Goal: Task Accomplishment & Management: Manage account settings

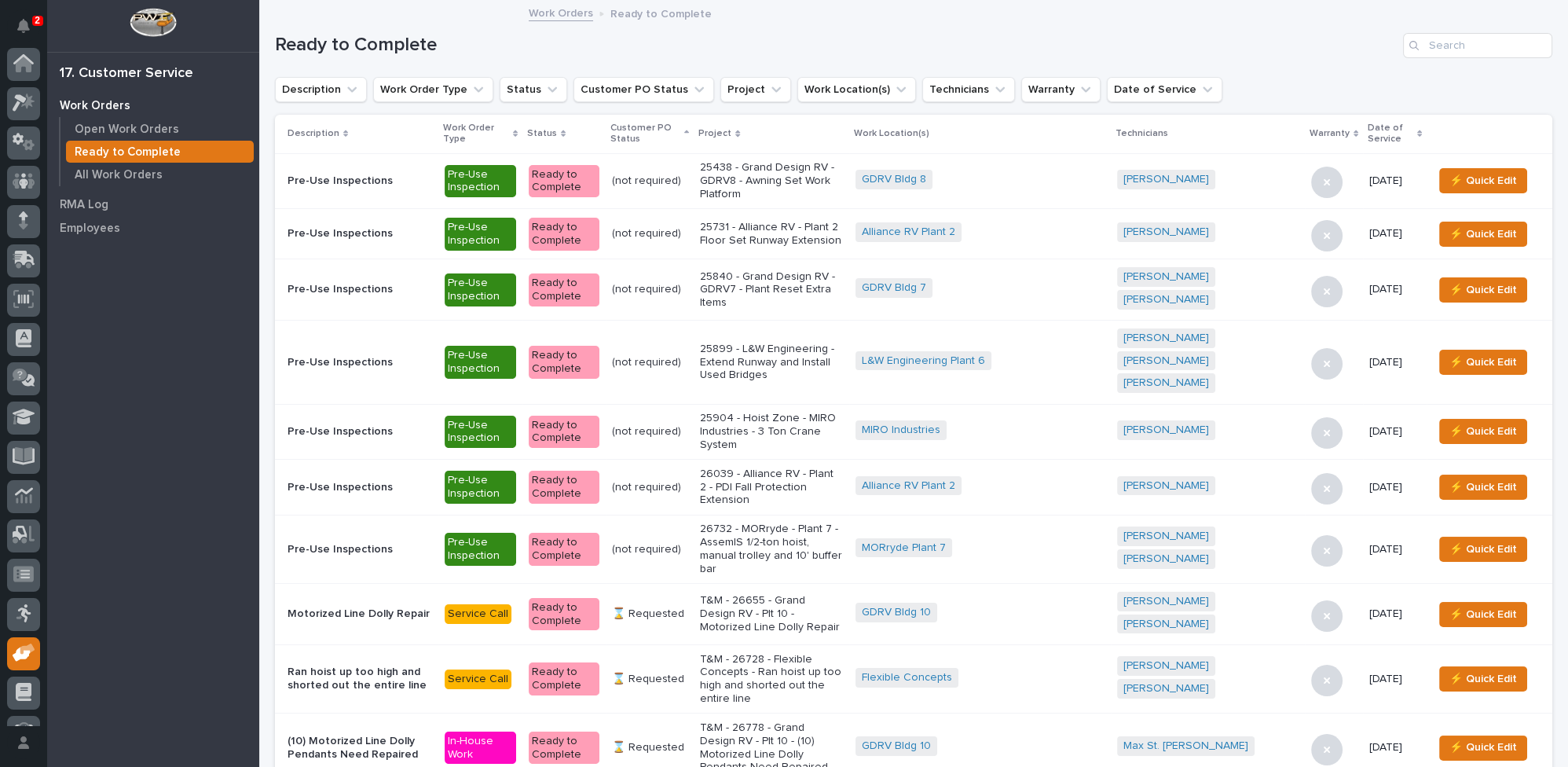
scroll to position [67, 0]
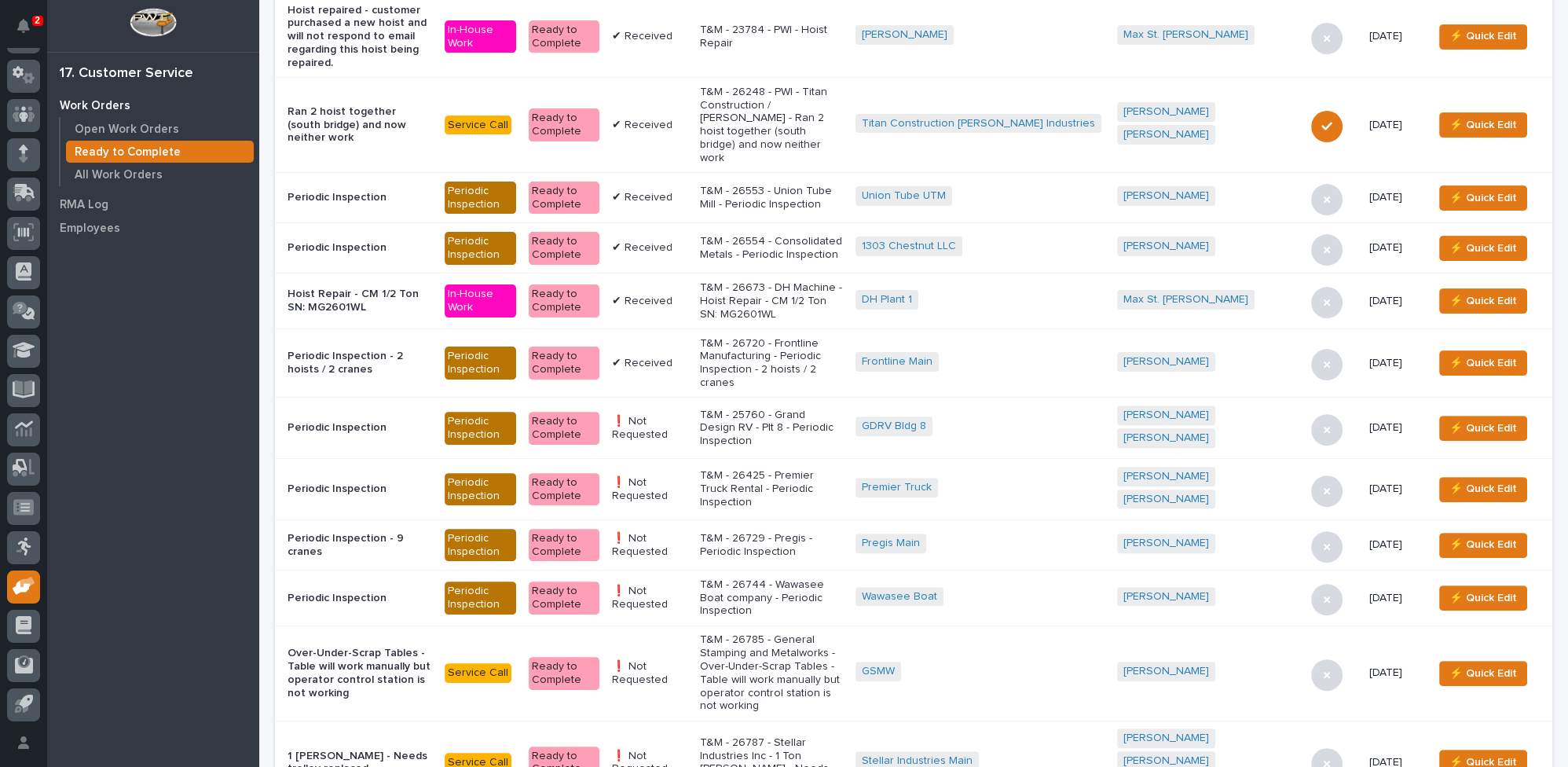
click at [775, 736] on p "T&M - 26787 - Stellar Industries Inc - 1 Ton [PERSON_NAME] - Needs trolley repl…" at bounding box center [772, 763] width 143 height 53
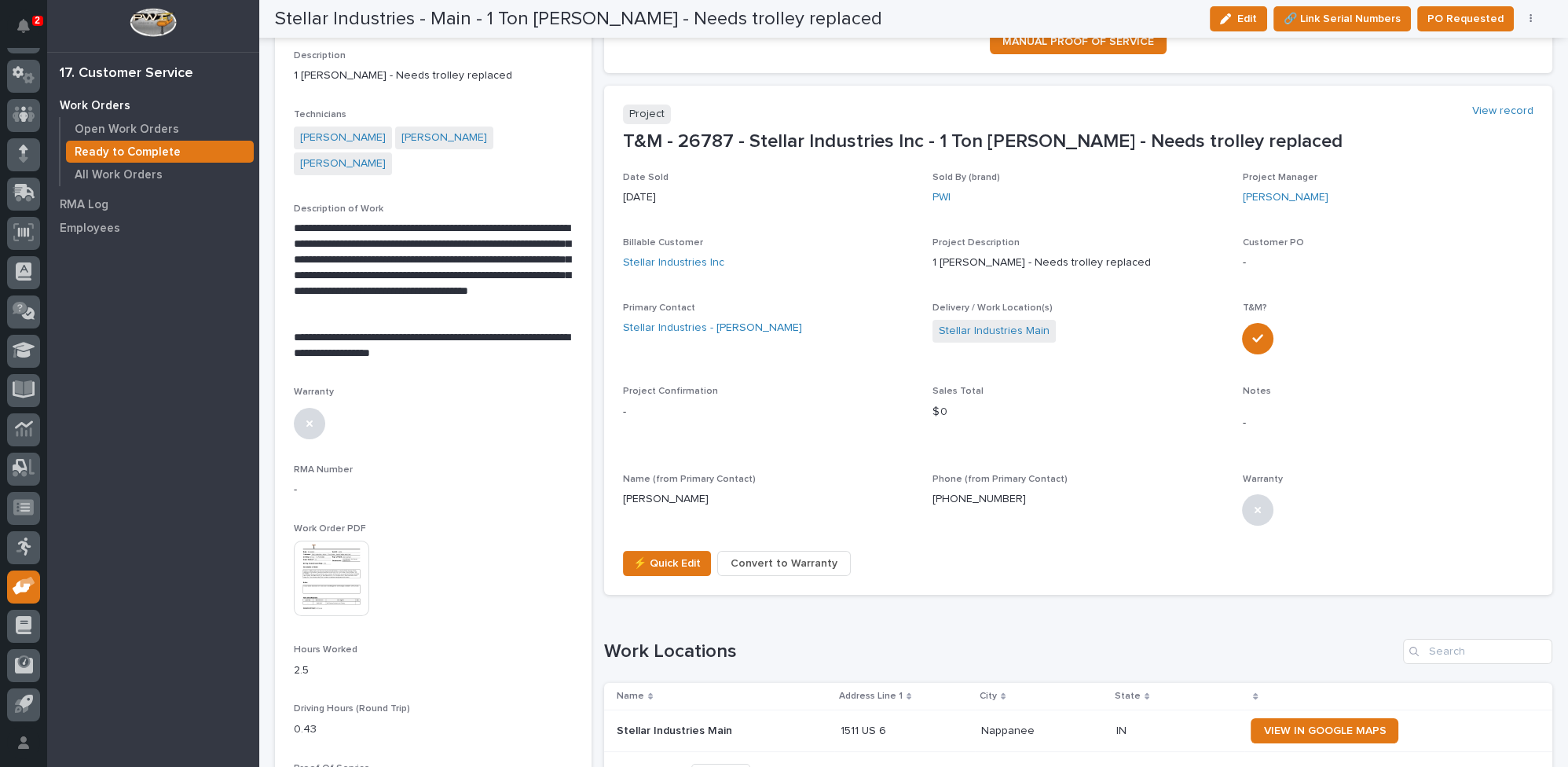
scroll to position [356, 0]
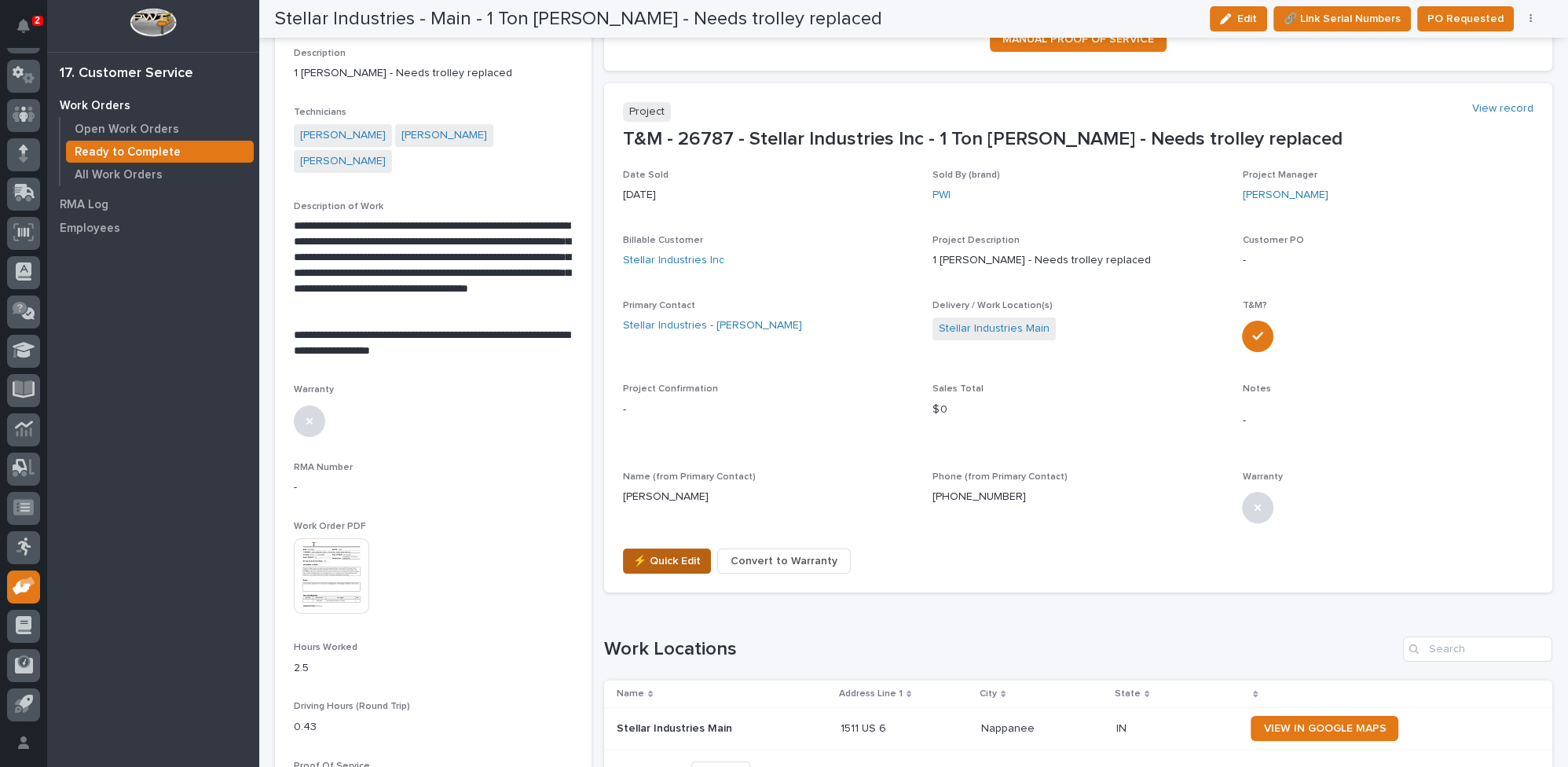
click at [656, 558] on span "⚡ Quick Edit" at bounding box center [667, 560] width 68 height 18
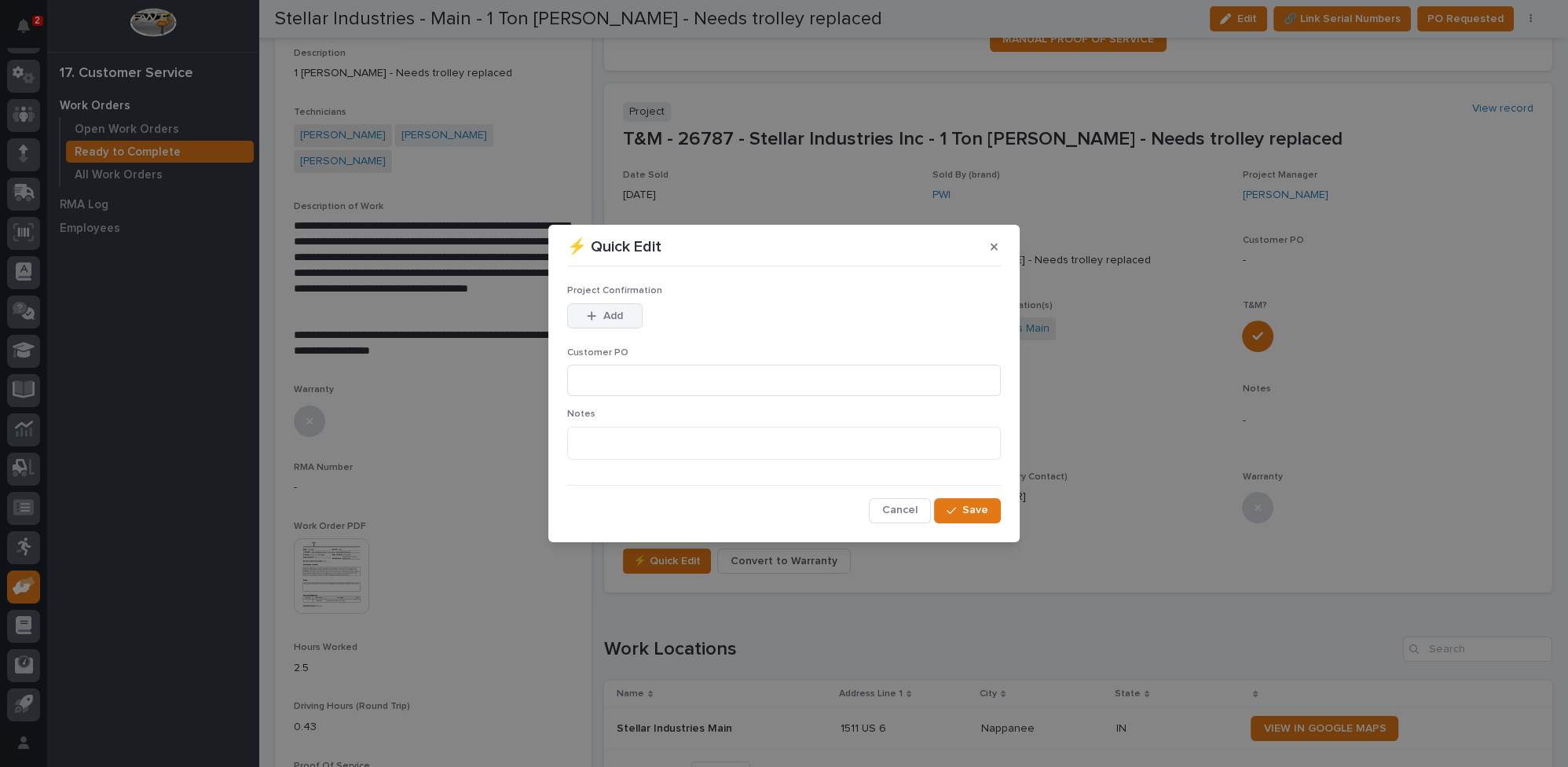
click at [592, 319] on icon "button" at bounding box center [591, 316] width 10 height 11
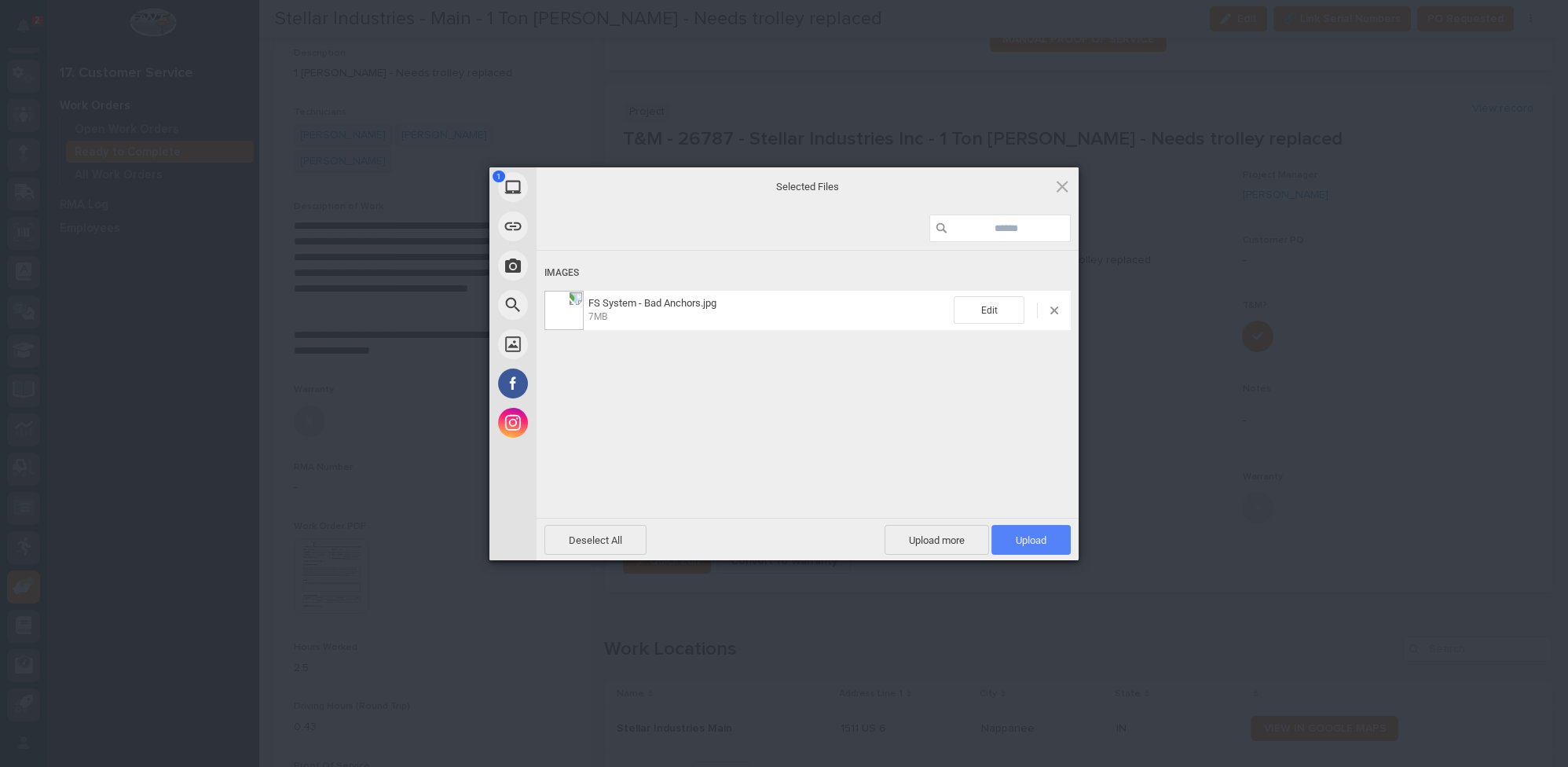
click at [1027, 542] on span "Upload 1" at bounding box center [1031, 539] width 31 height 11
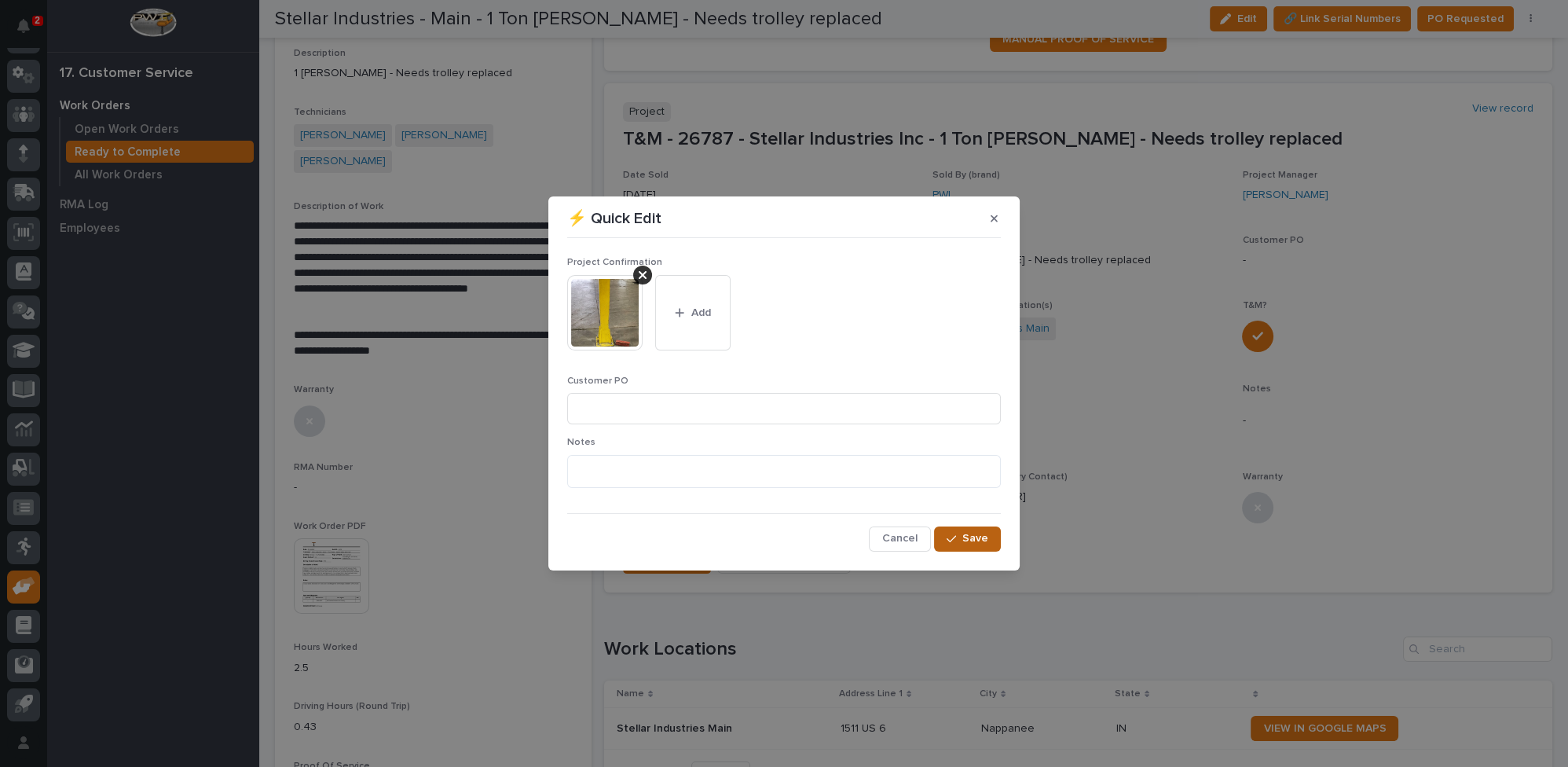
click at [966, 539] on span "Save" at bounding box center [975, 538] width 26 height 14
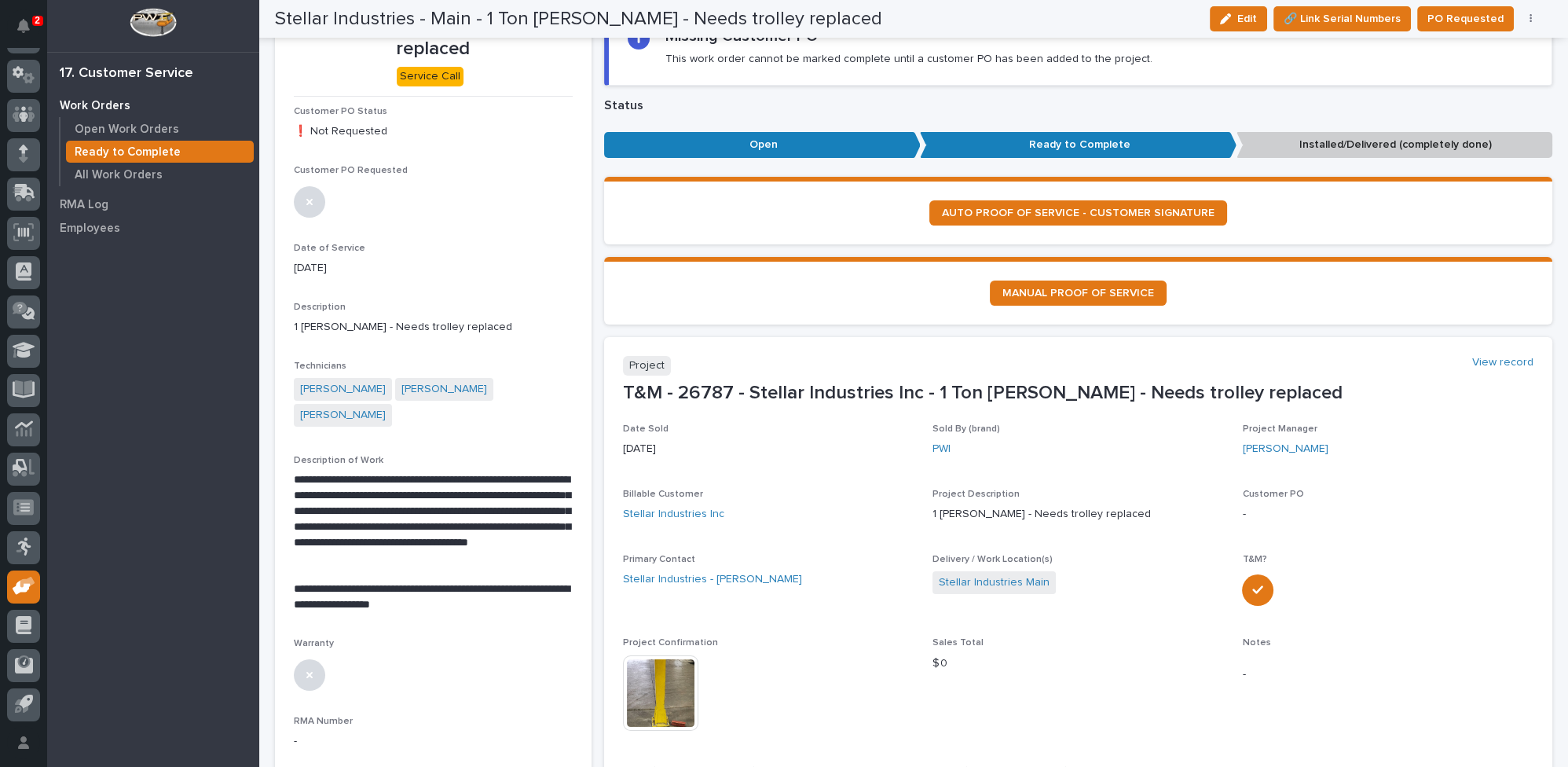
scroll to position [0, 0]
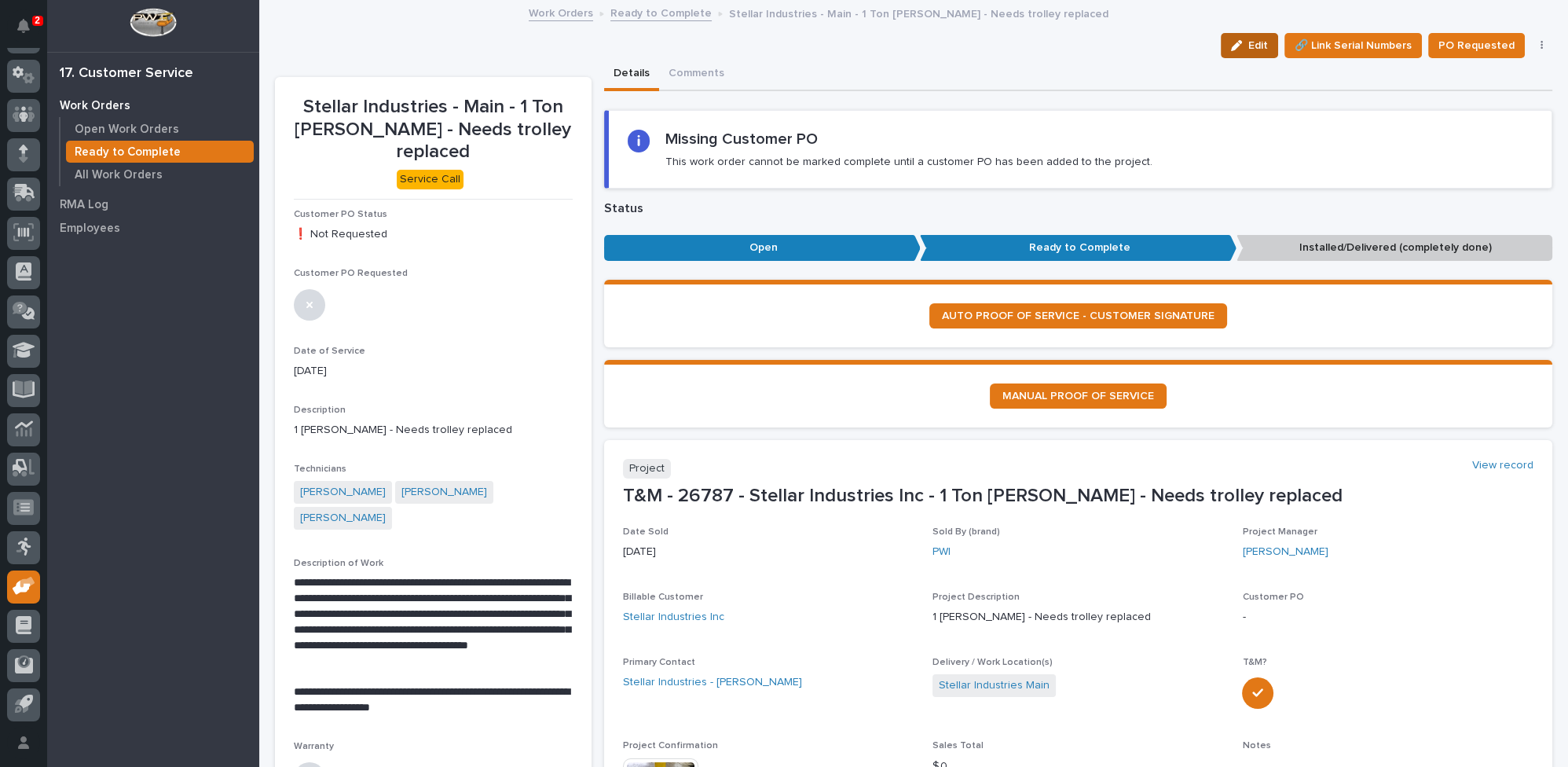
click at [1244, 47] on div "button" at bounding box center [1240, 46] width 18 height 11
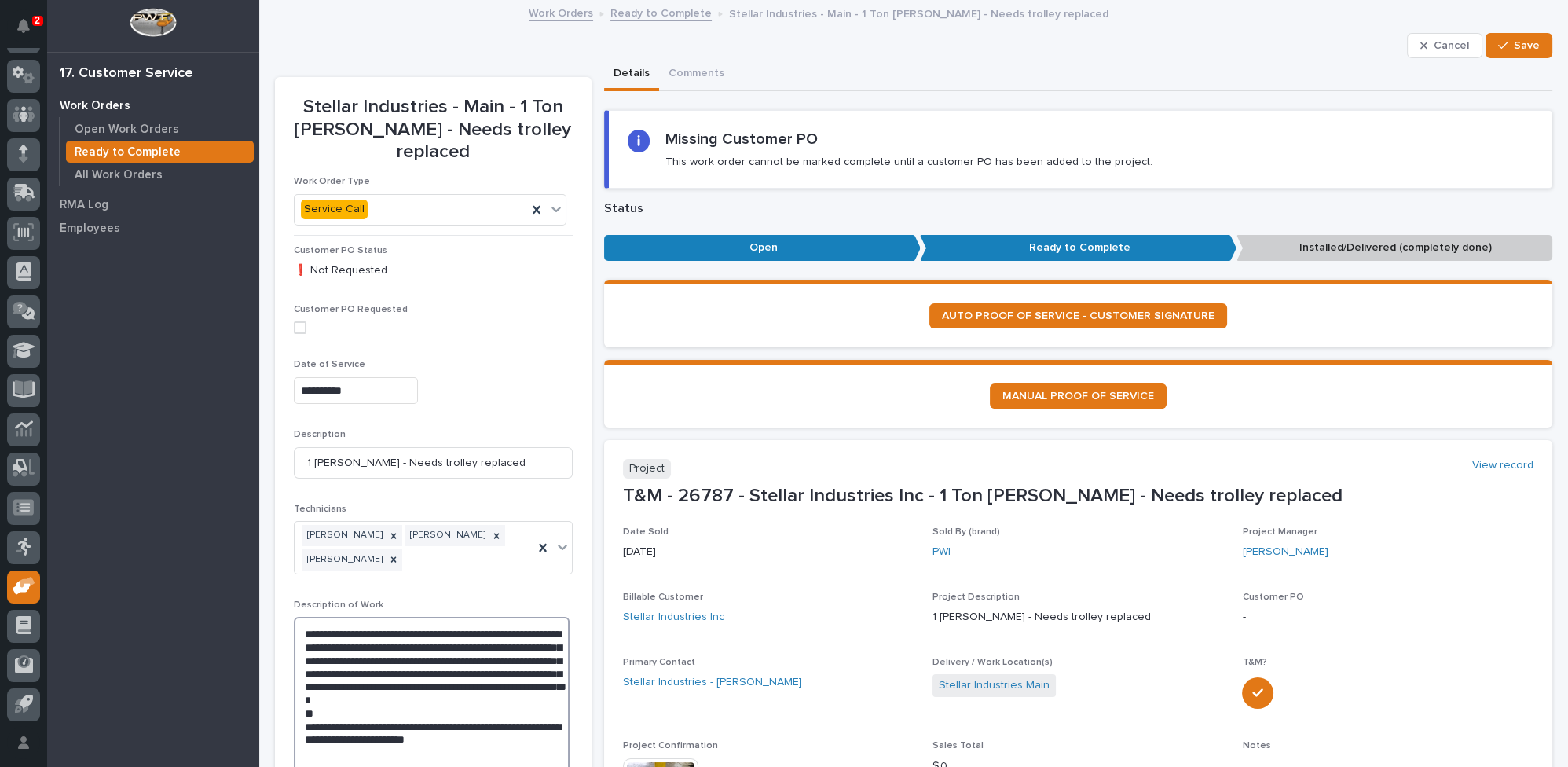
click at [516, 726] on textarea "**********" at bounding box center [431, 699] width 275 height 165
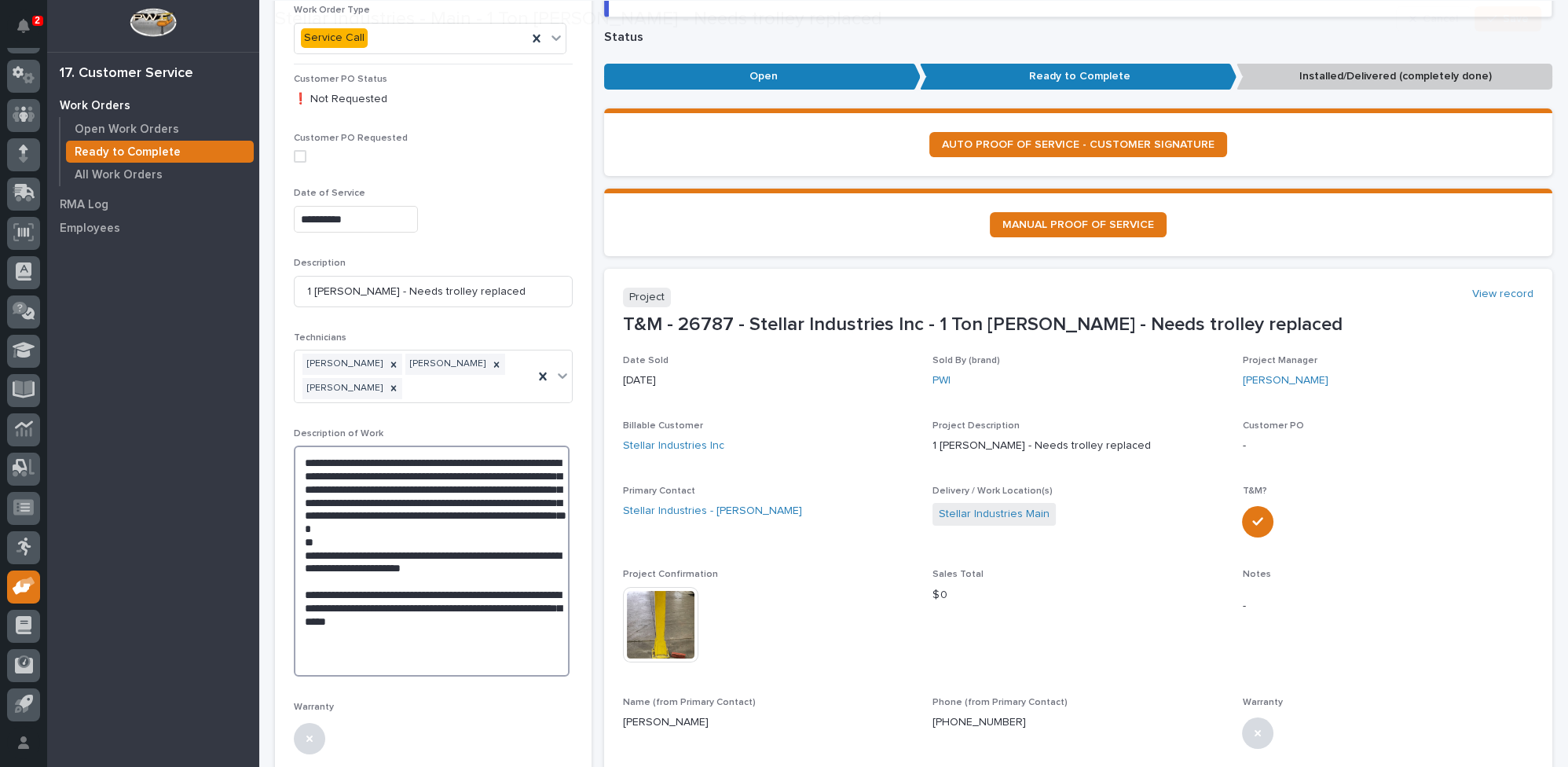
scroll to position [174, 0]
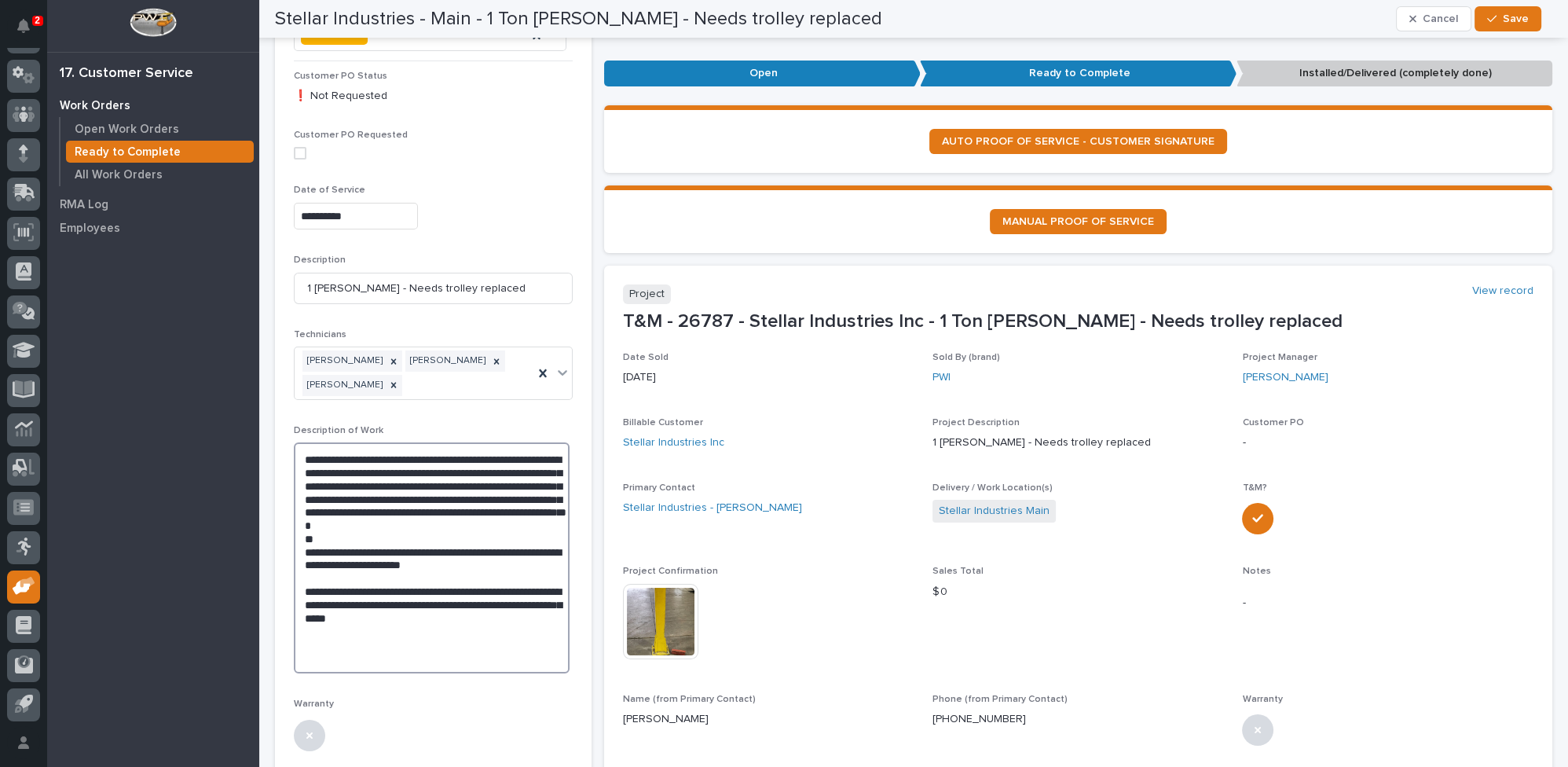
type textarea "**********"
click at [1497, 18] on icon "button" at bounding box center [1491, 18] width 10 height 11
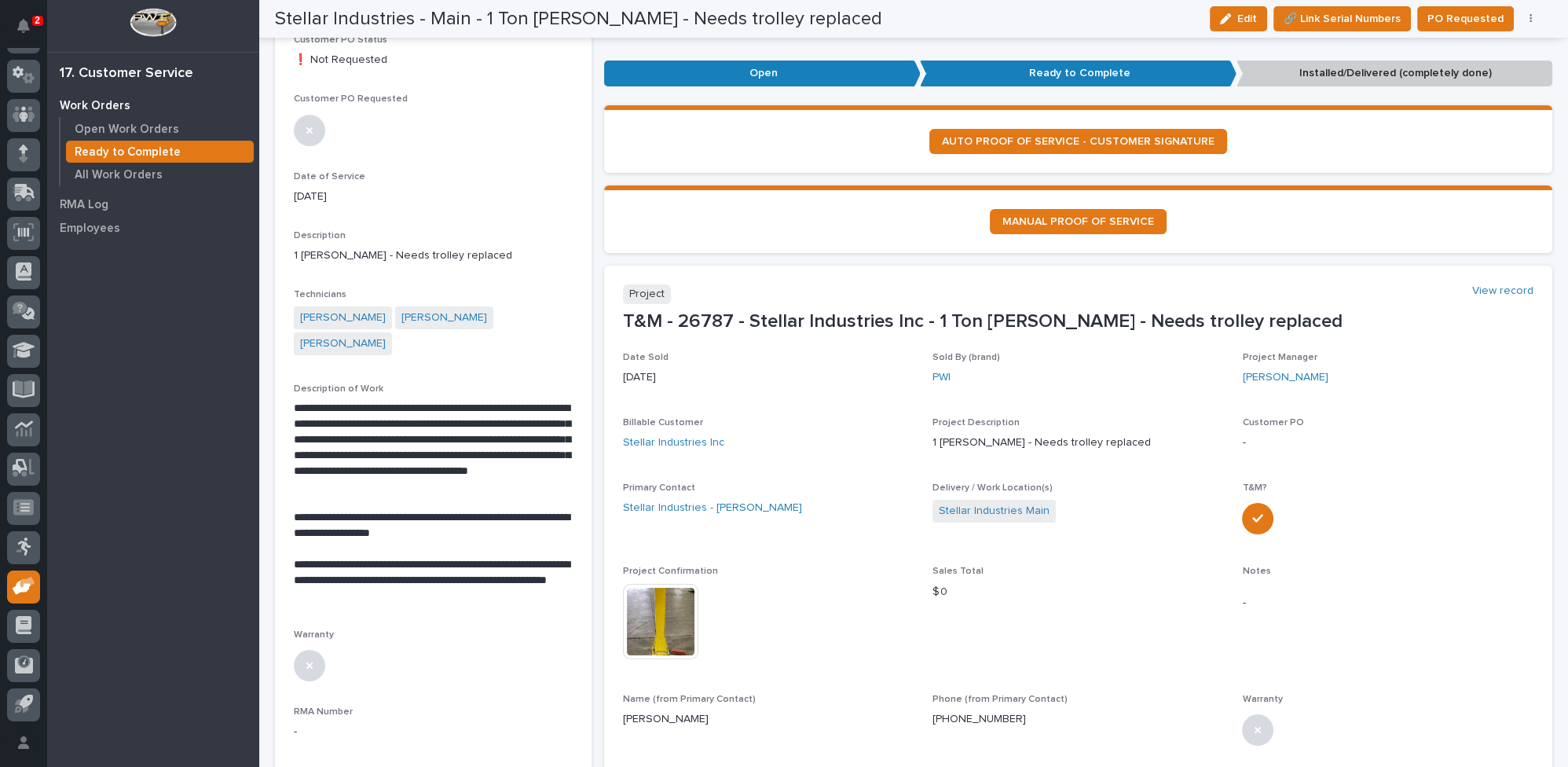
click at [671, 617] on img at bounding box center [661, 621] width 76 height 76
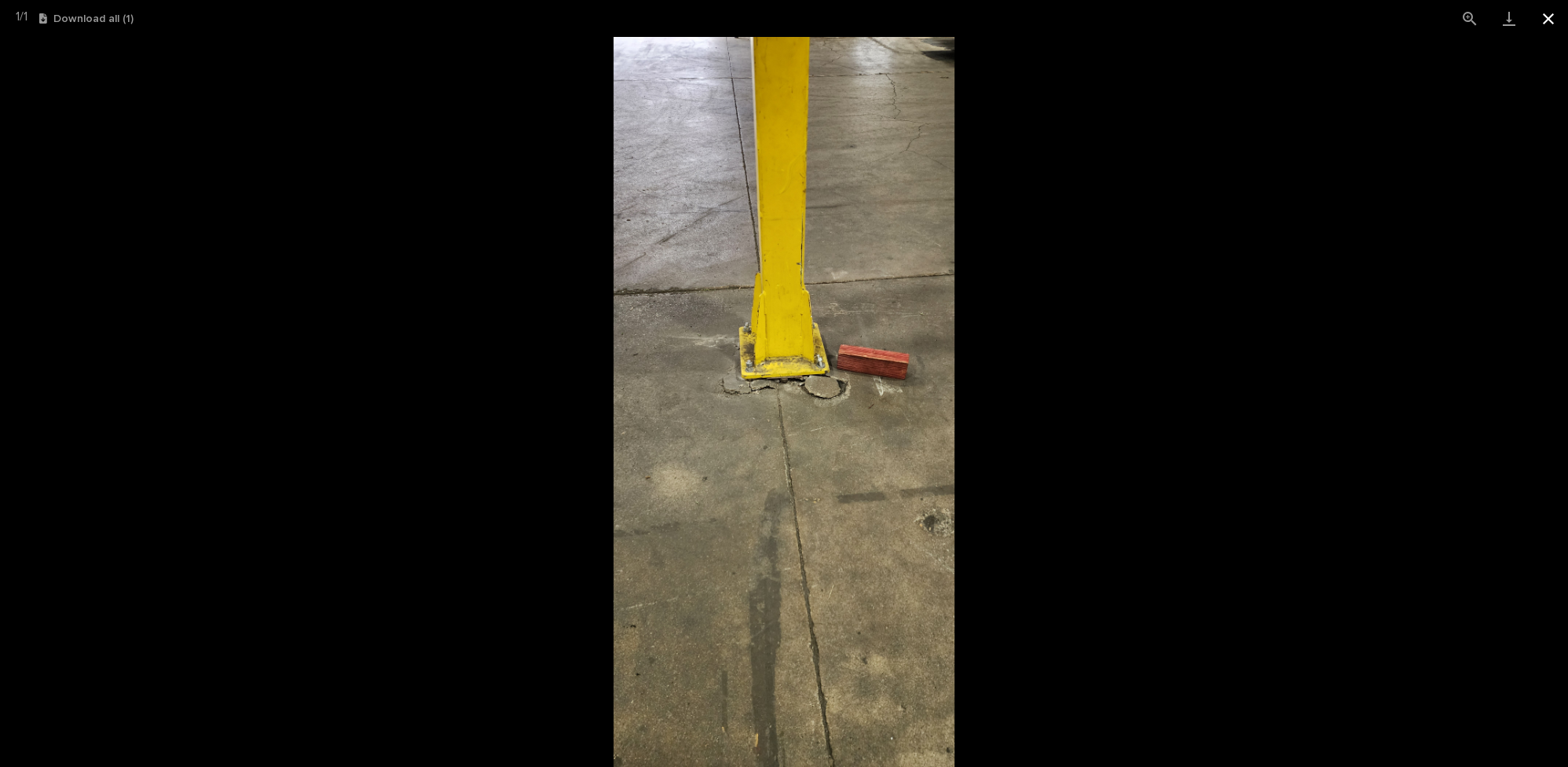
click at [1552, 18] on button "Close gallery" at bounding box center [1549, 18] width 40 height 37
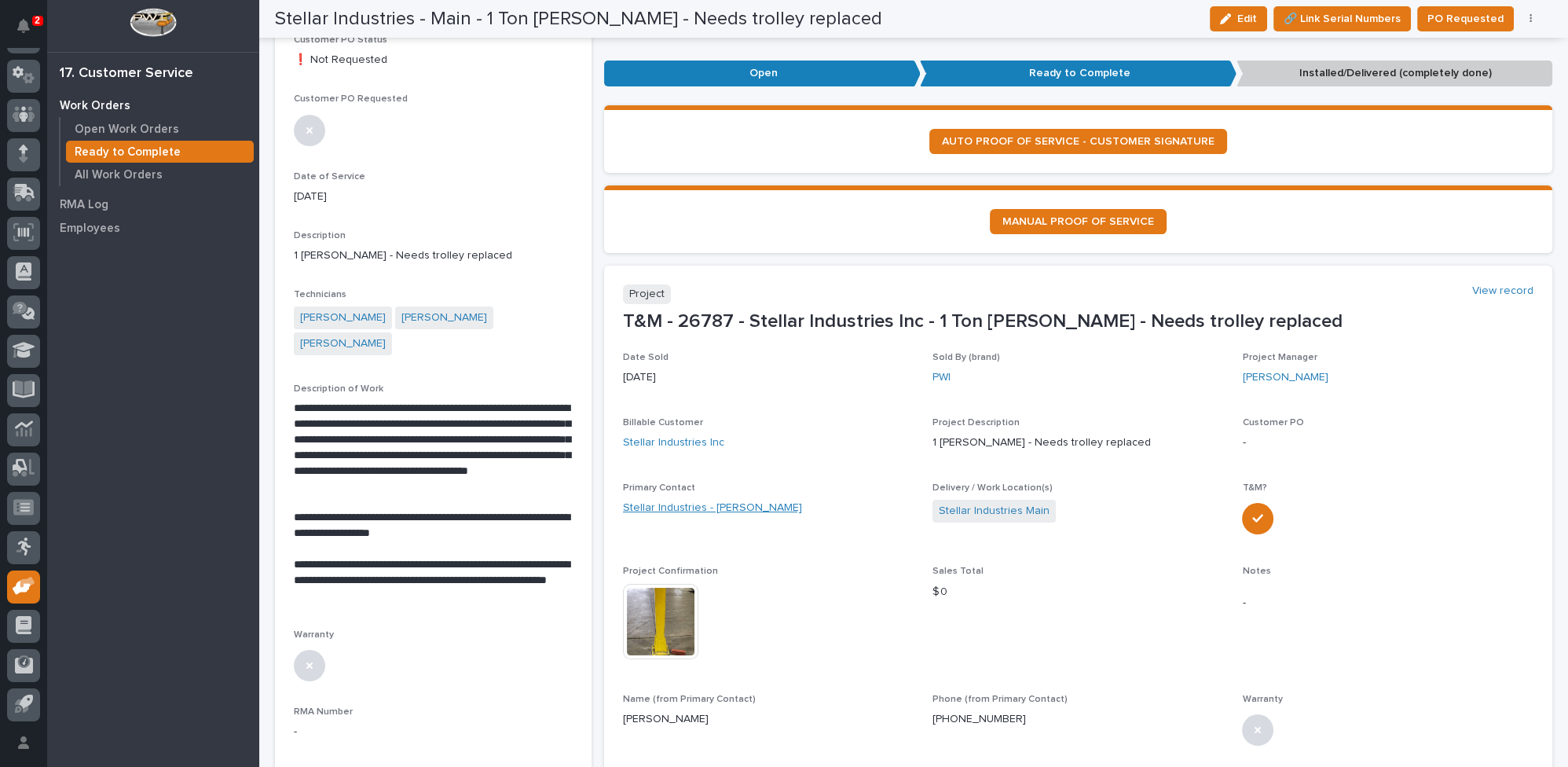
click at [692, 508] on link "Stellar Industries - [PERSON_NAME]" at bounding box center [713, 508] width 180 height 17
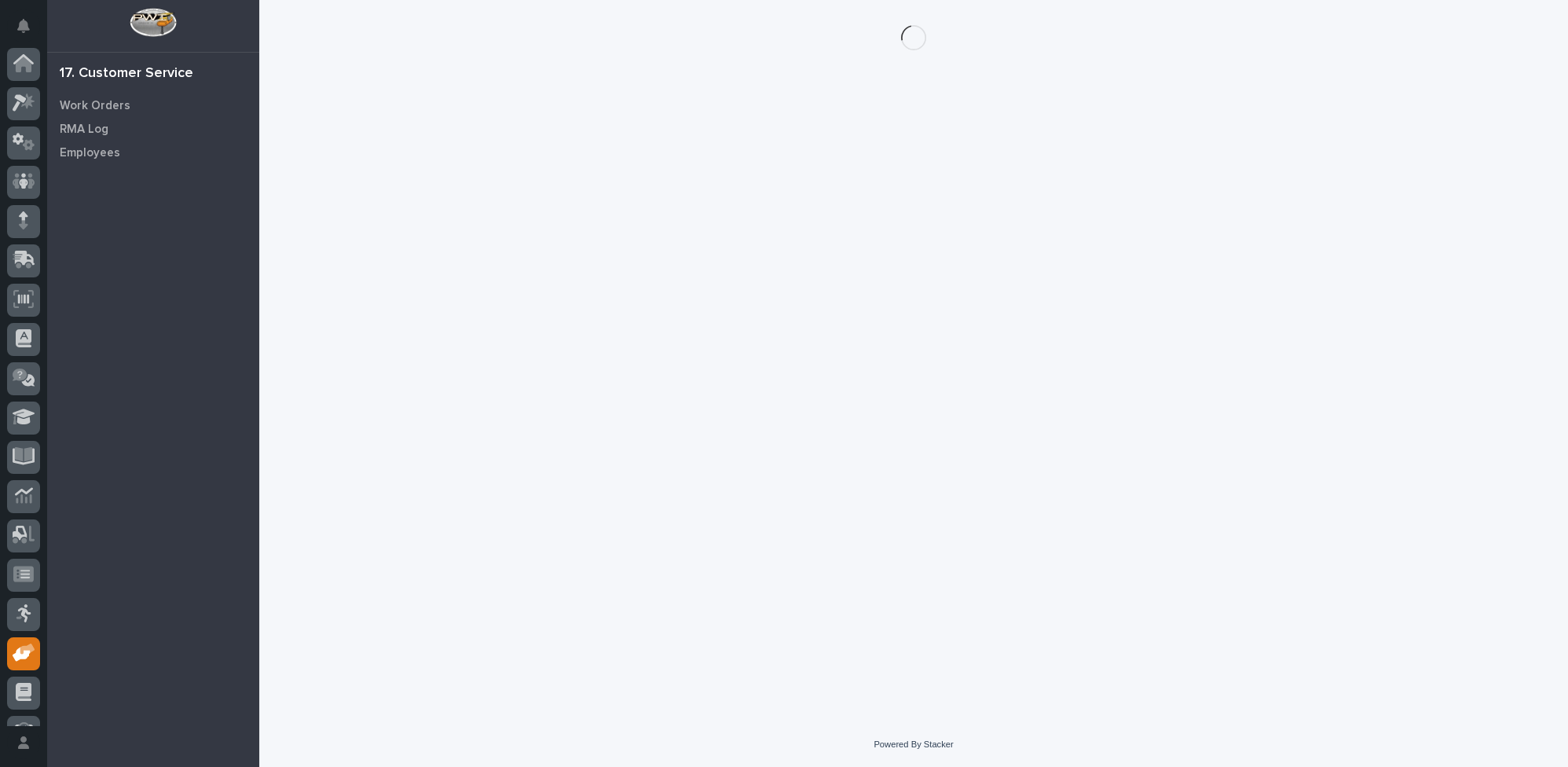
scroll to position [67, 0]
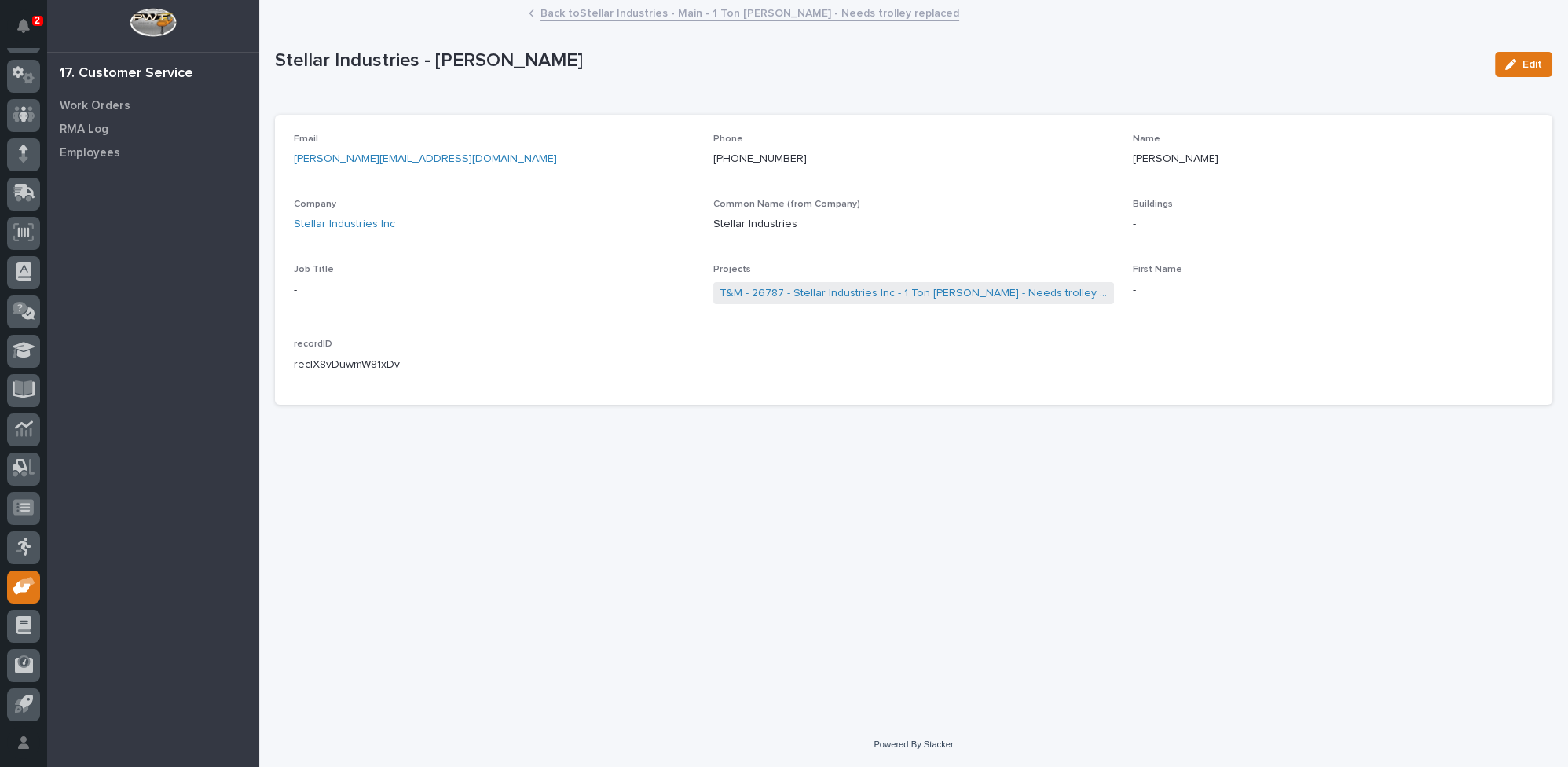
click at [616, 12] on link "Back to Stellar Industries - Main - 1 Ton [PERSON_NAME] - Needs trolley replaced" at bounding box center [750, 12] width 419 height 18
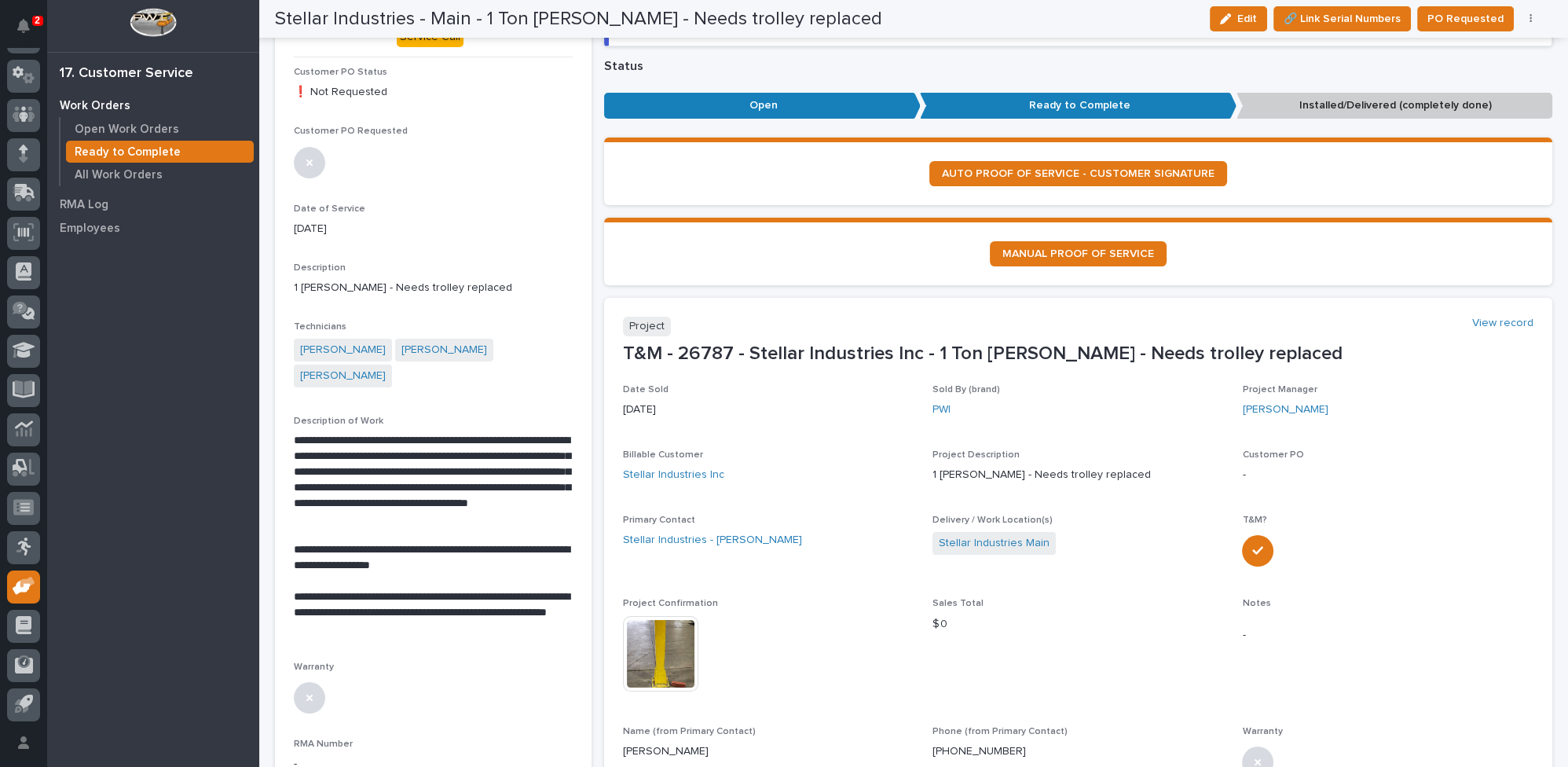
scroll to position [356, 0]
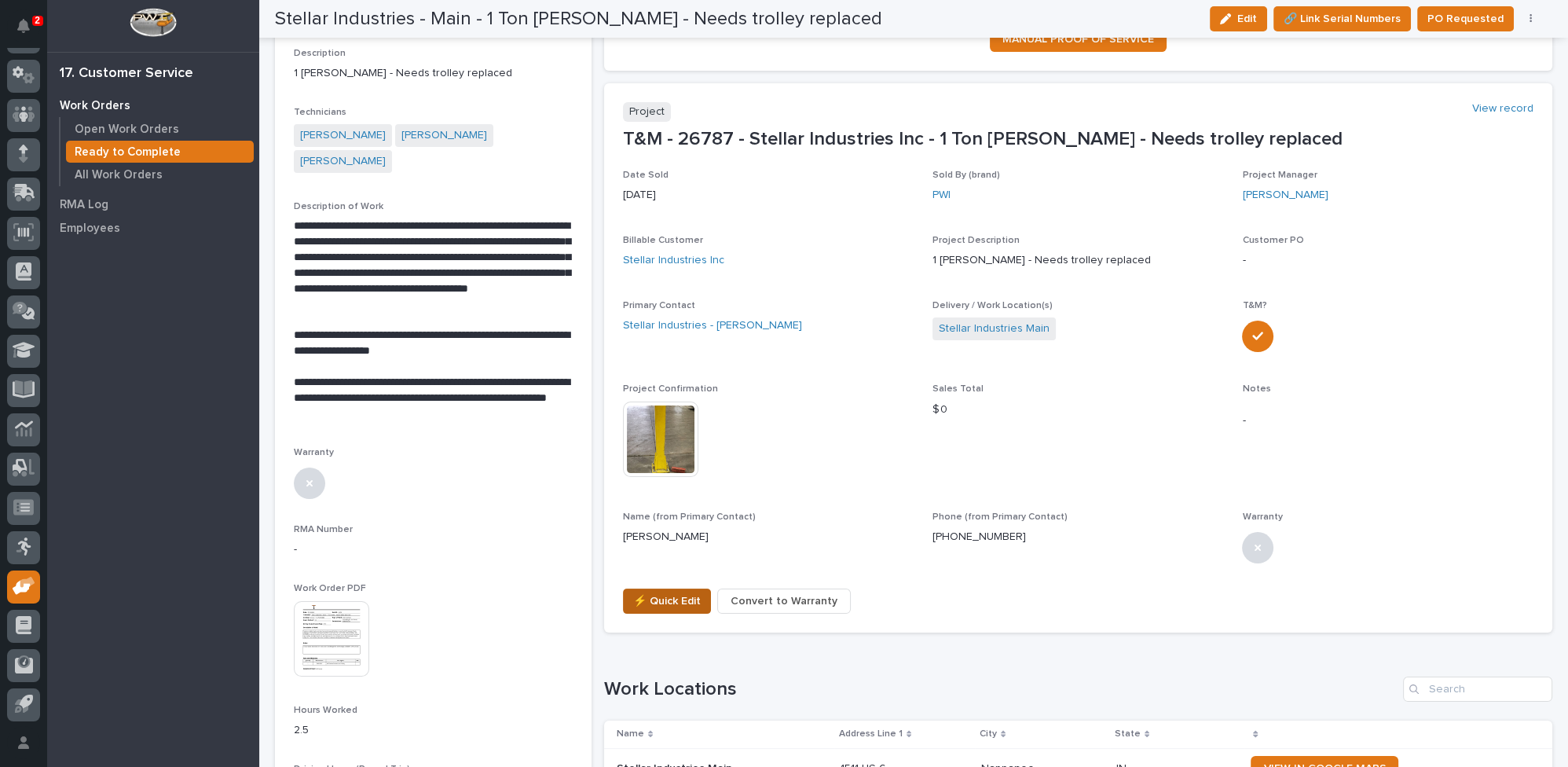
click at [661, 595] on span "⚡ Quick Edit" at bounding box center [667, 600] width 68 height 18
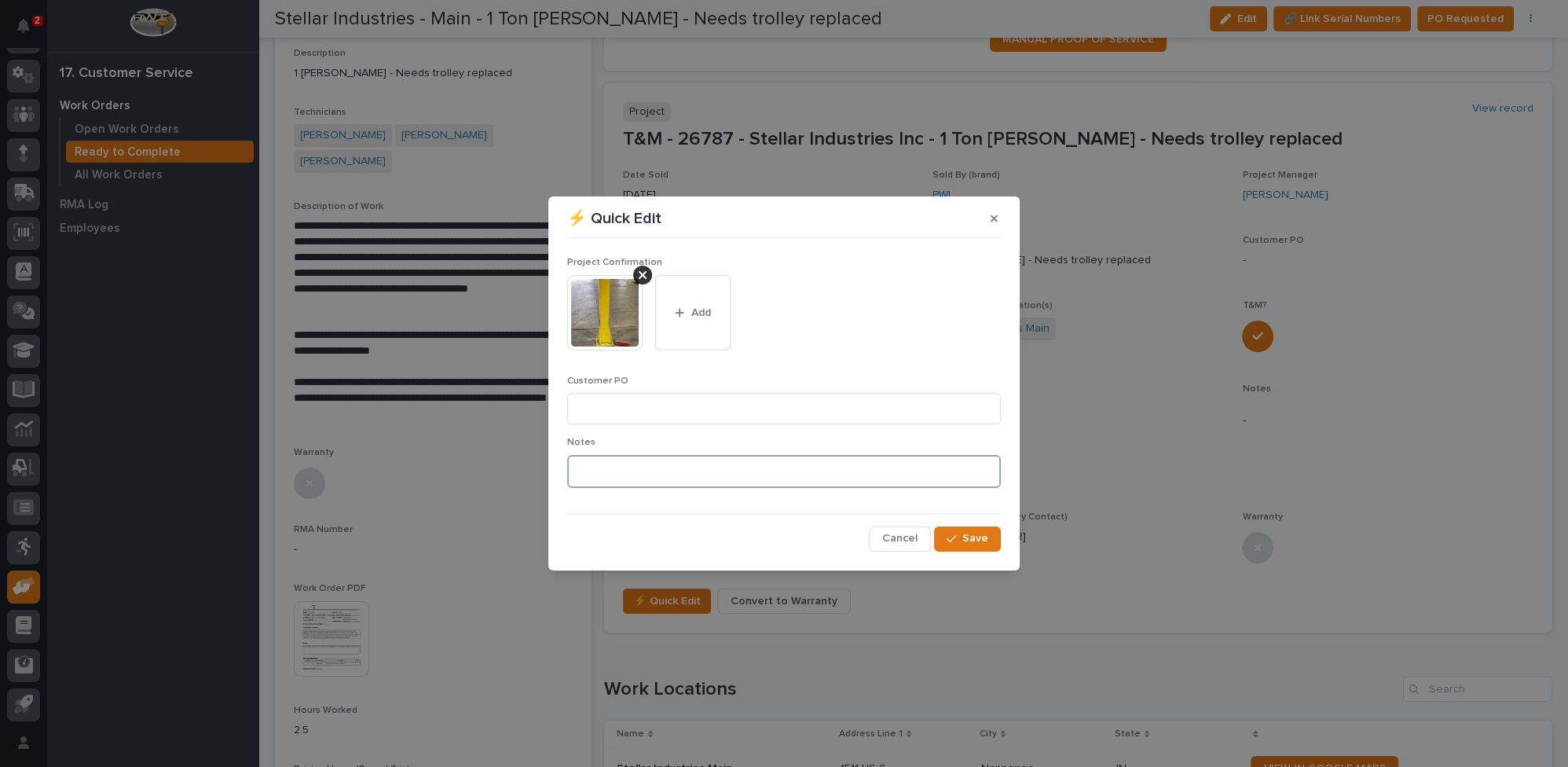
click at [644, 469] on textarea at bounding box center [784, 471] width 434 height 33
type textarea "*********"
click at [968, 537] on span "Save" at bounding box center [975, 538] width 26 height 14
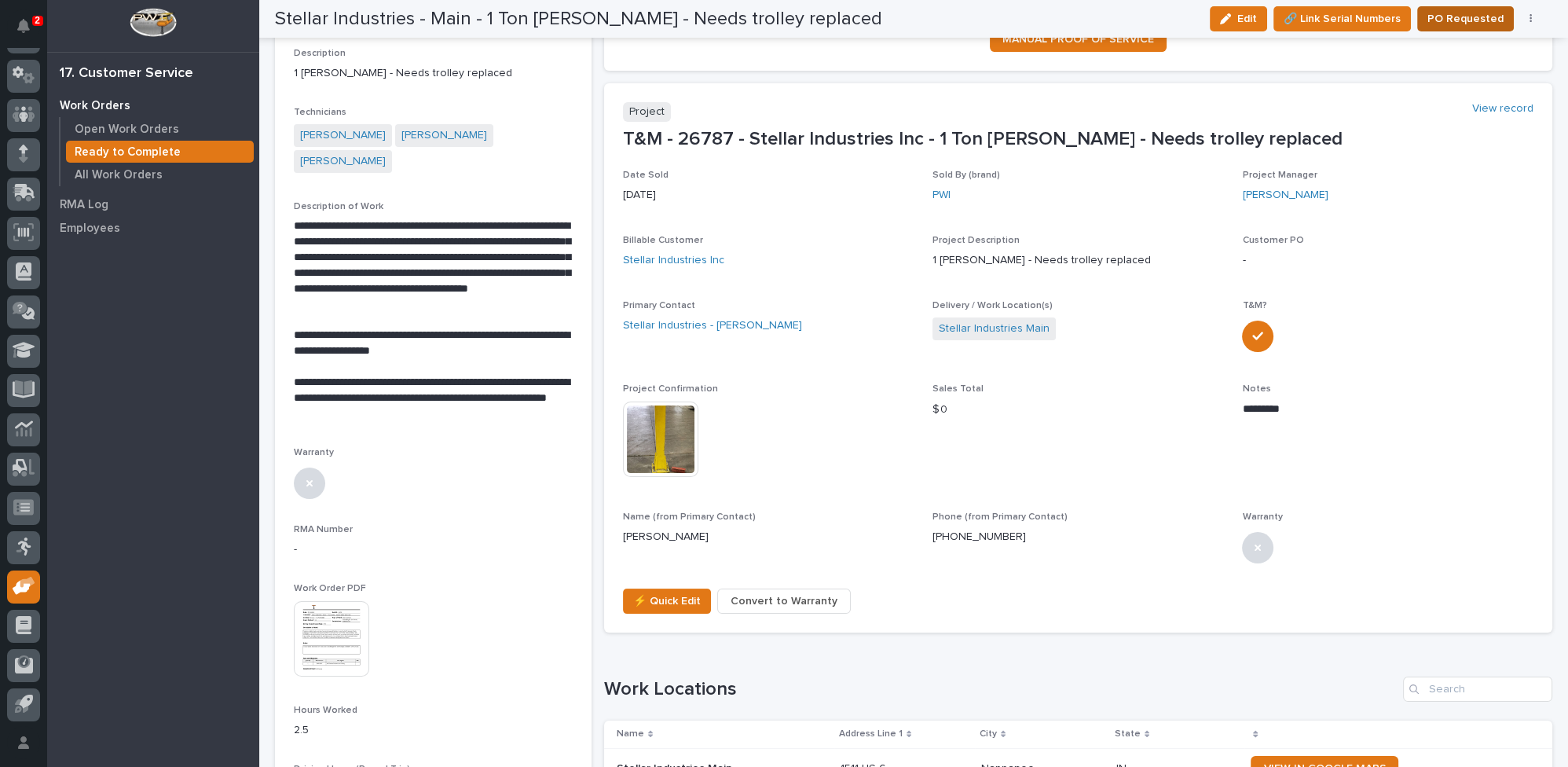
click at [1479, 20] on span "PO Requested" at bounding box center [1466, 18] width 77 height 18
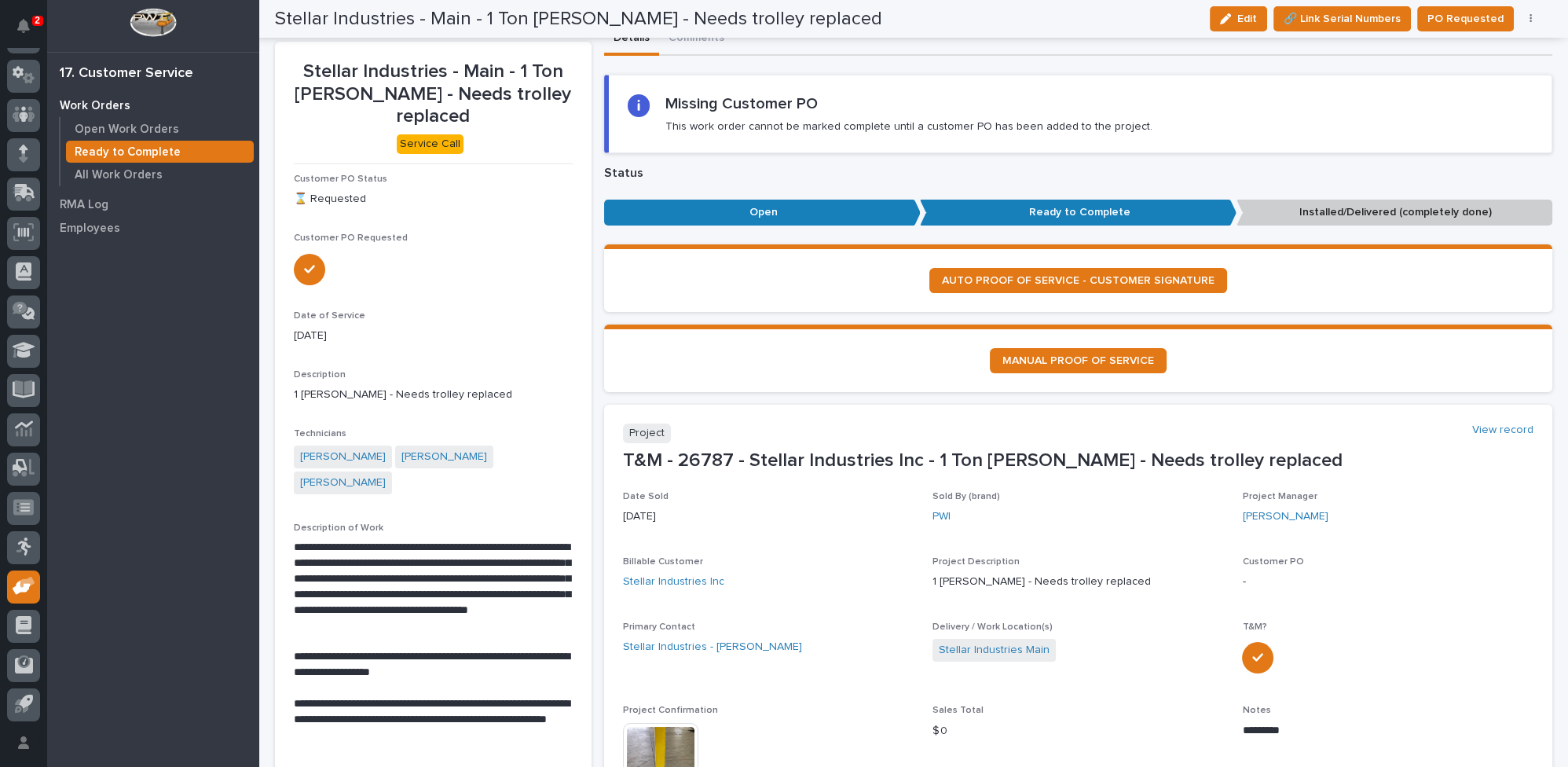
scroll to position [0, 0]
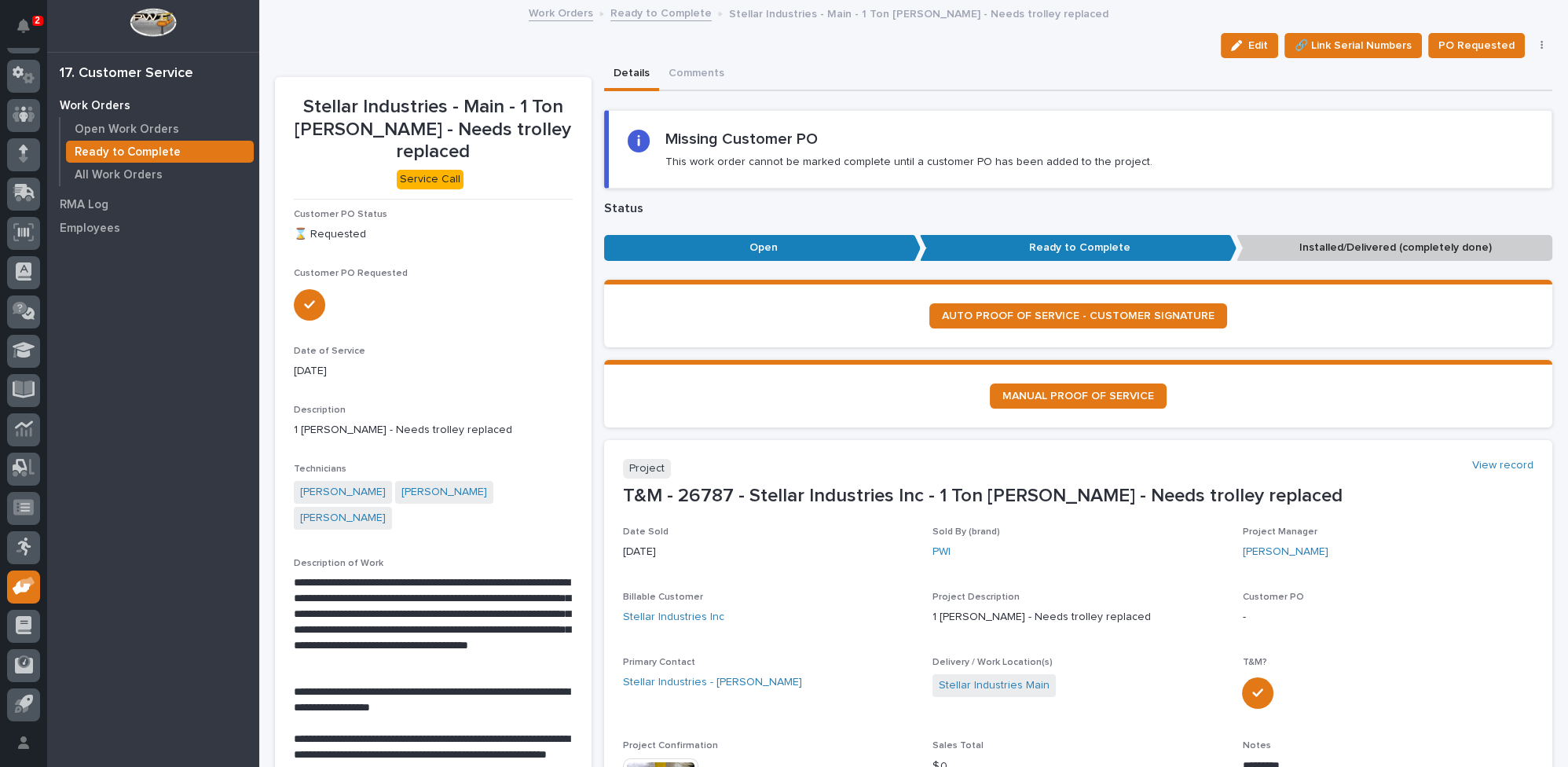
click at [658, 12] on link "Ready to Complete" at bounding box center [661, 12] width 101 height 18
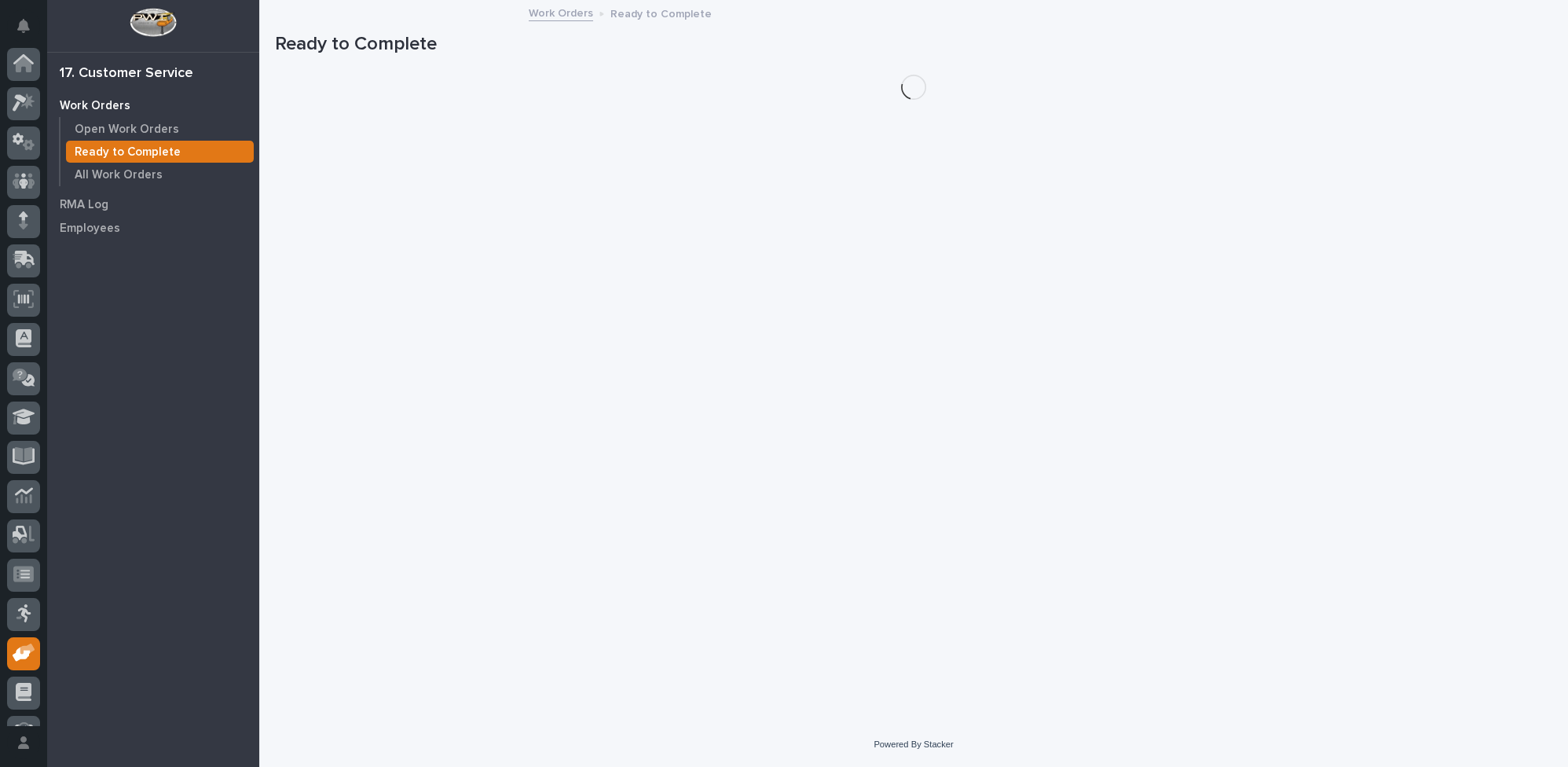
scroll to position [67, 0]
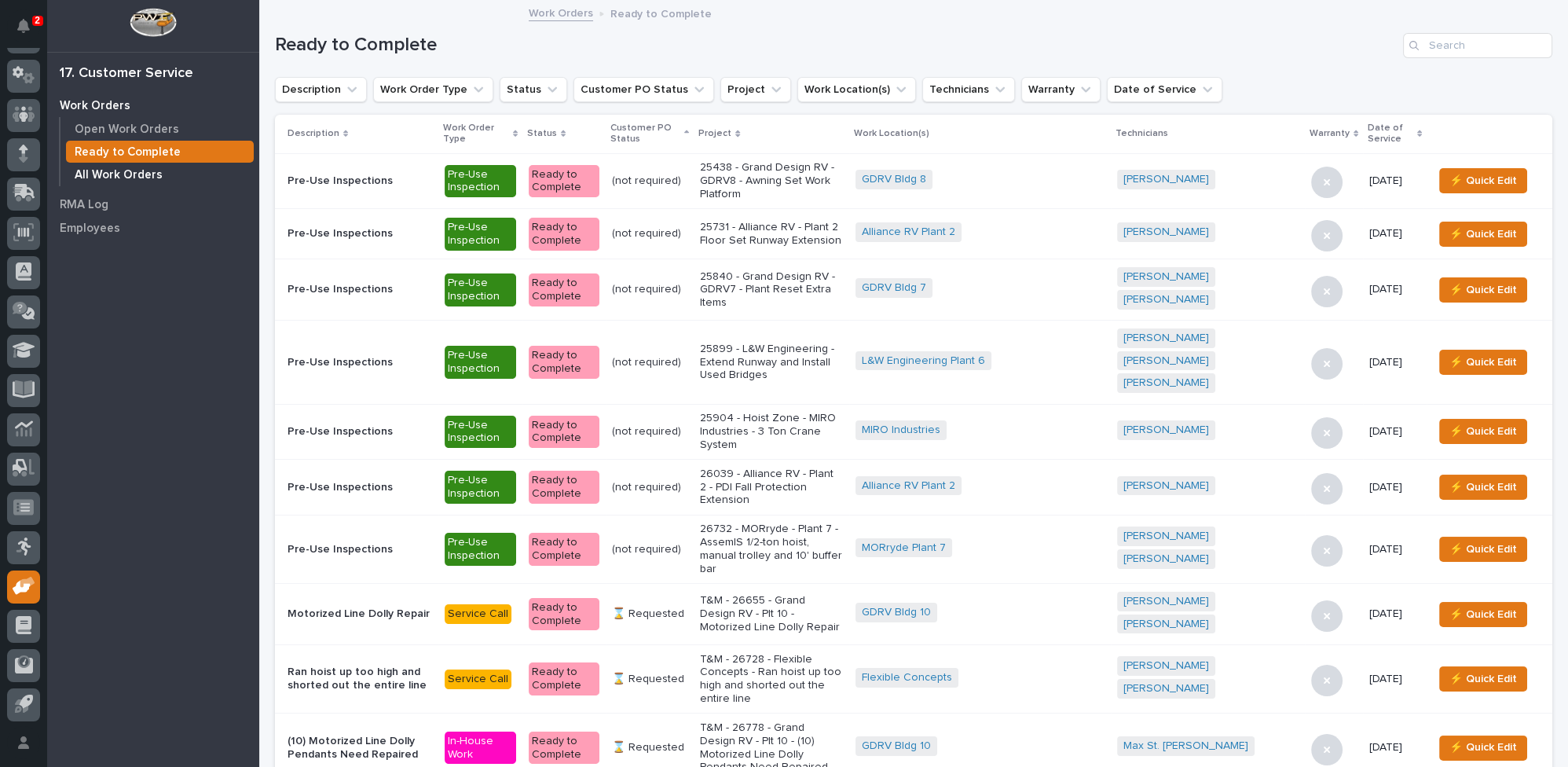
click at [89, 172] on p "All Work Orders" at bounding box center [119, 175] width 88 height 14
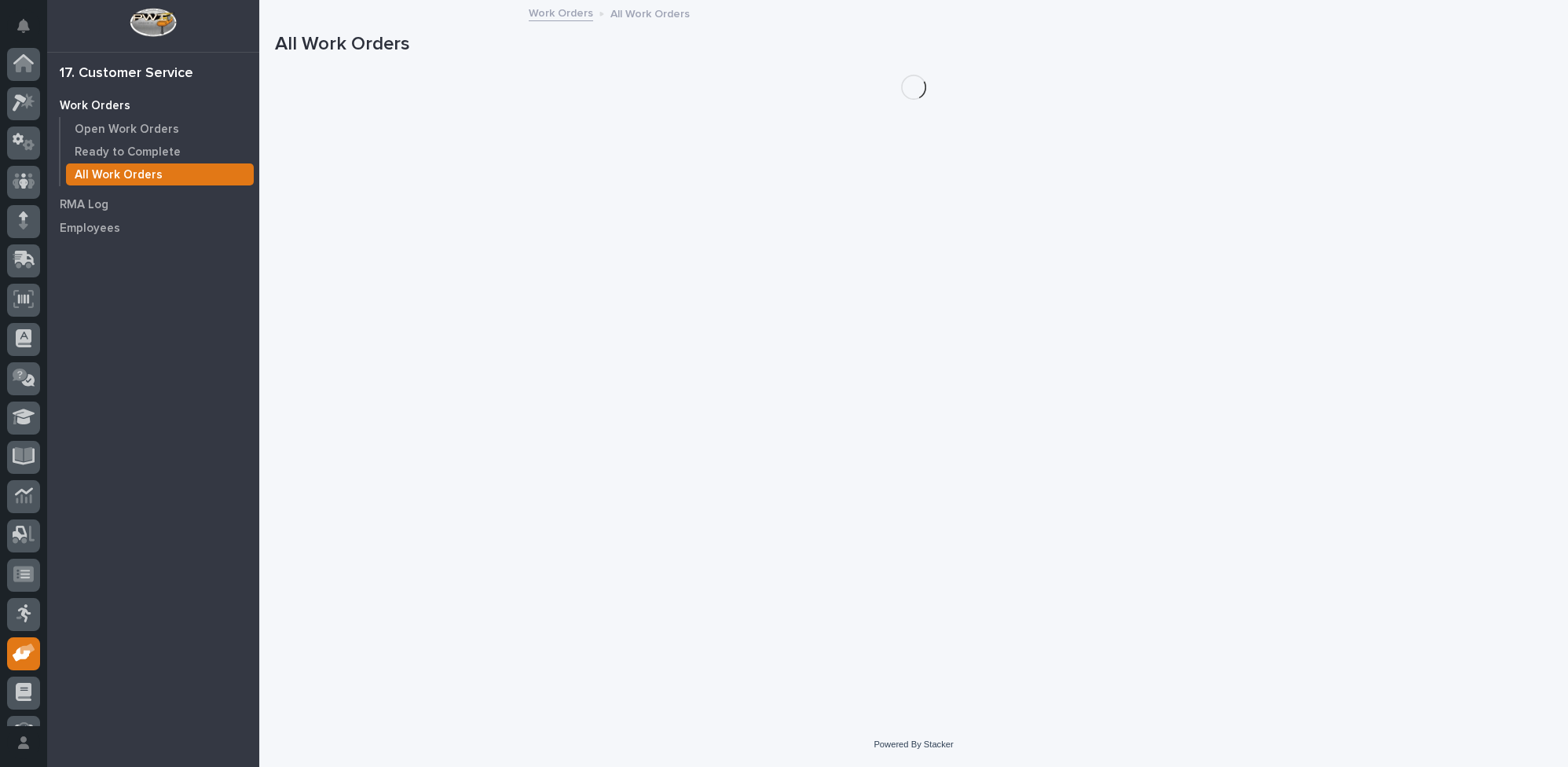
scroll to position [67, 0]
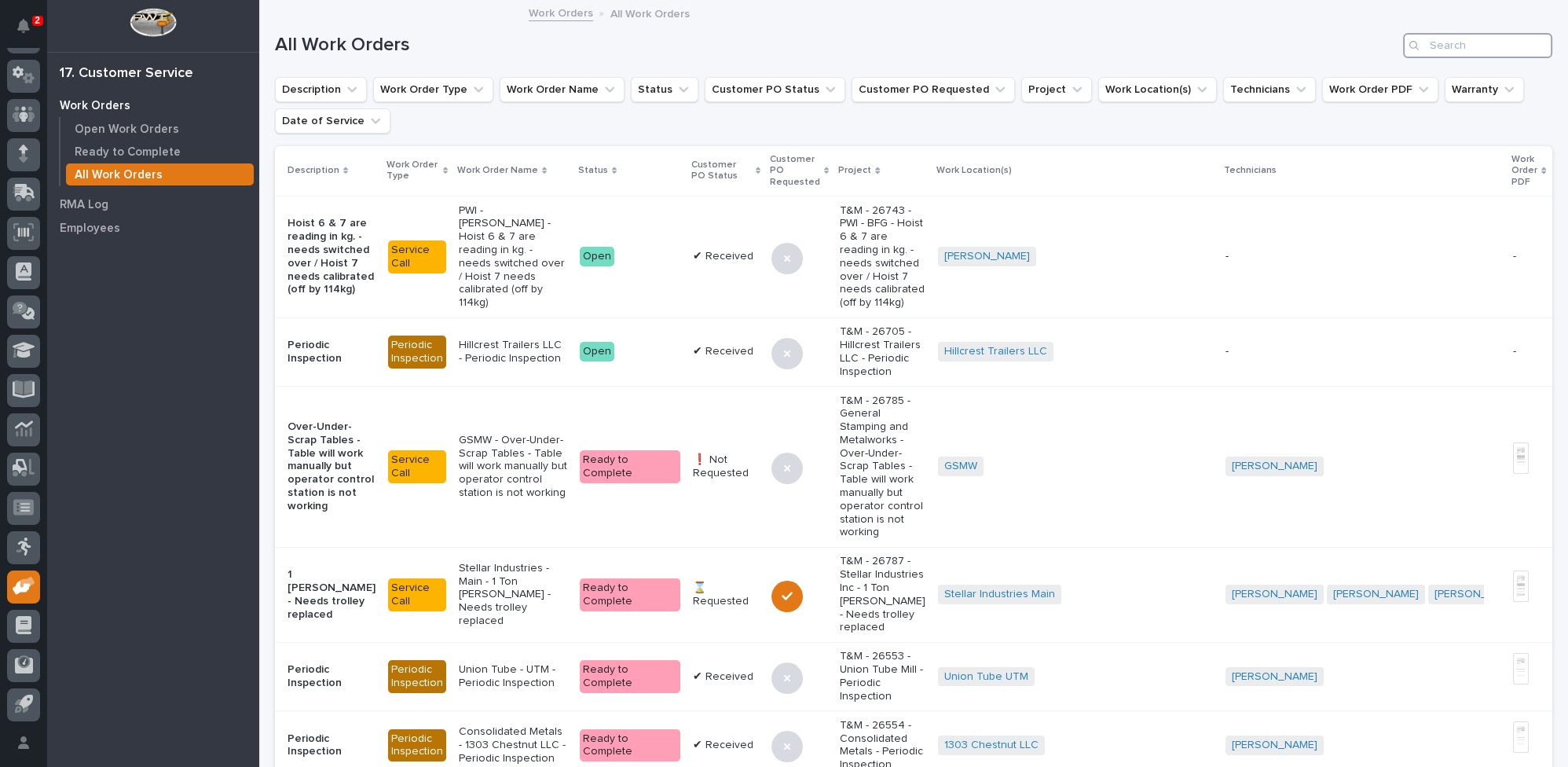
click at [1472, 47] on input "Search" at bounding box center [1478, 46] width 150 height 26
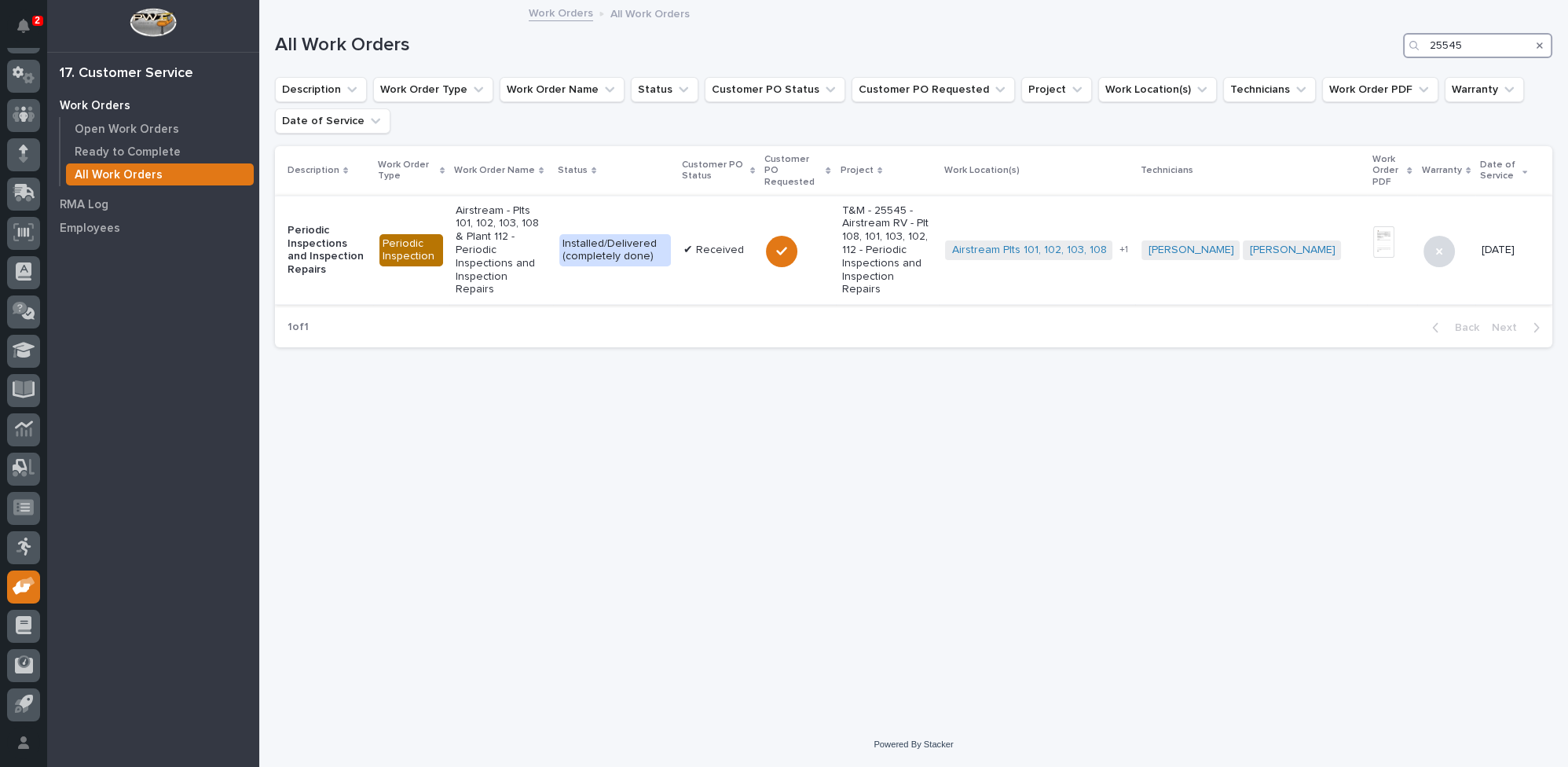
type input "25545"
click at [503, 255] on p "Airstream - Plts 101, 102, 103, 108 & Plant 112 - Periodic Inspections and Insp…" at bounding box center [502, 250] width 92 height 92
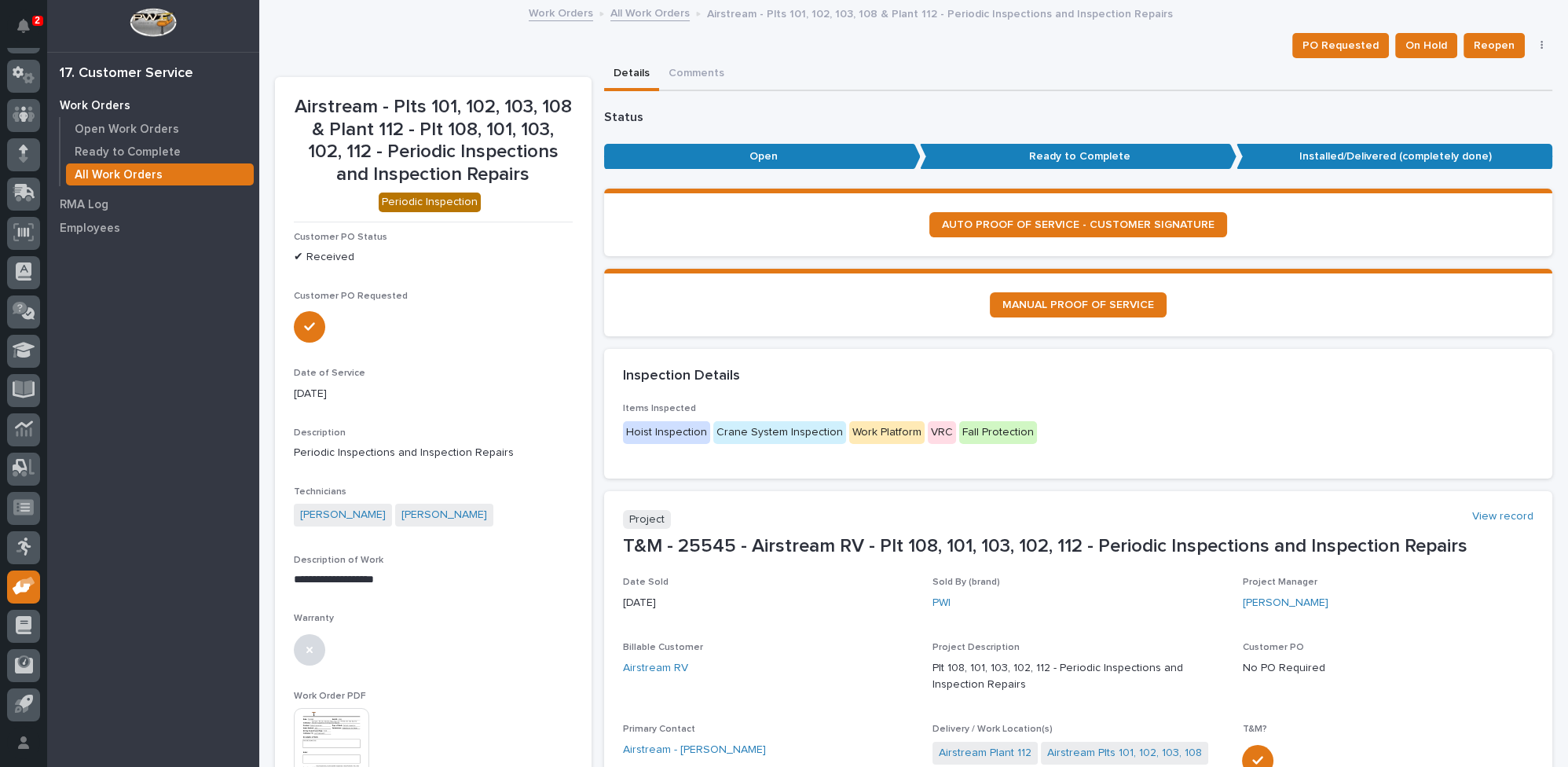
click at [1535, 44] on button "button" at bounding box center [1542, 46] width 22 height 11
click at [617, 8] on link "All Work Orders" at bounding box center [650, 12] width 79 height 18
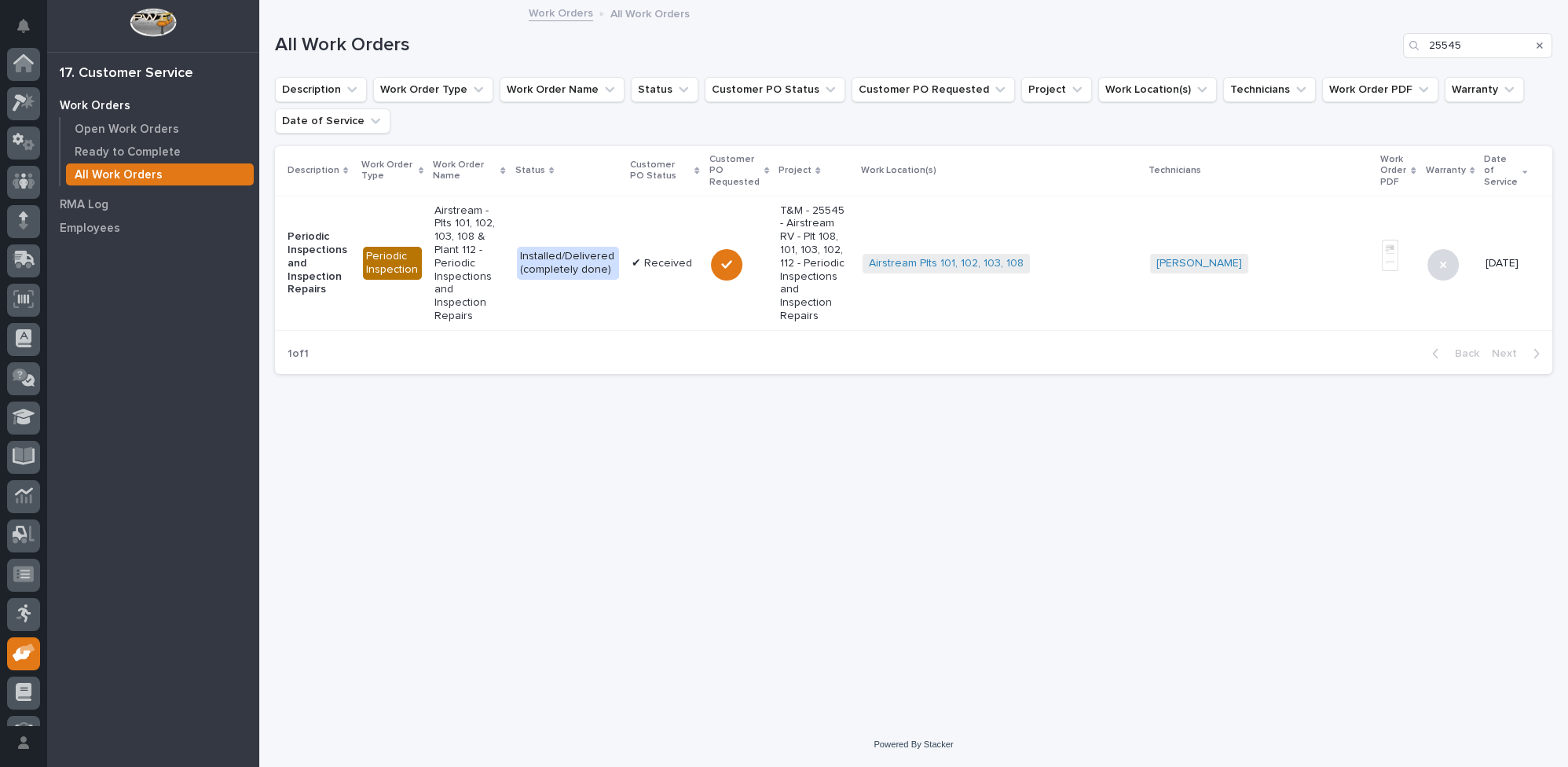
scroll to position [67, 0]
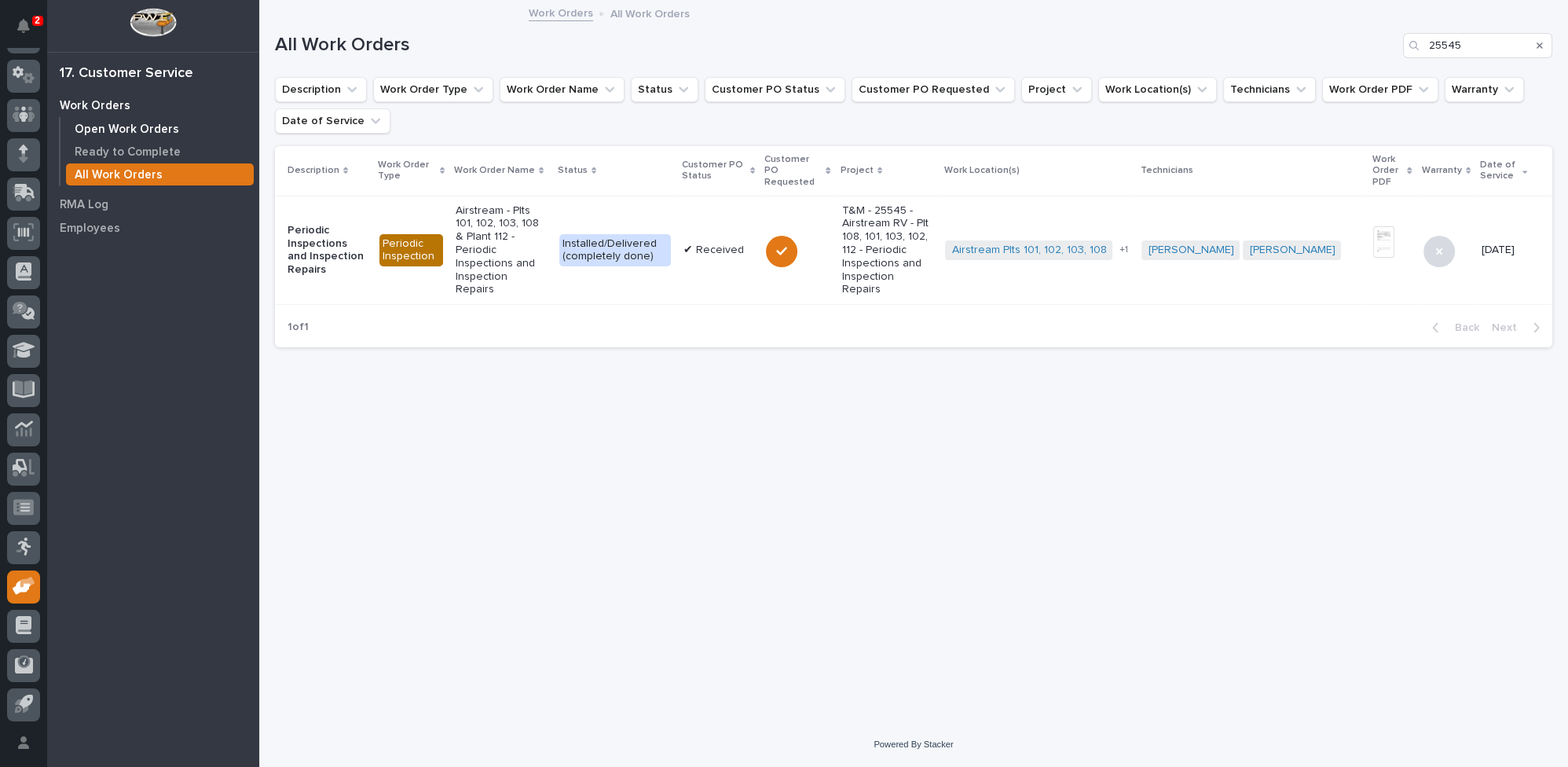
click at [133, 123] on p "Open Work Orders" at bounding box center [127, 129] width 105 height 14
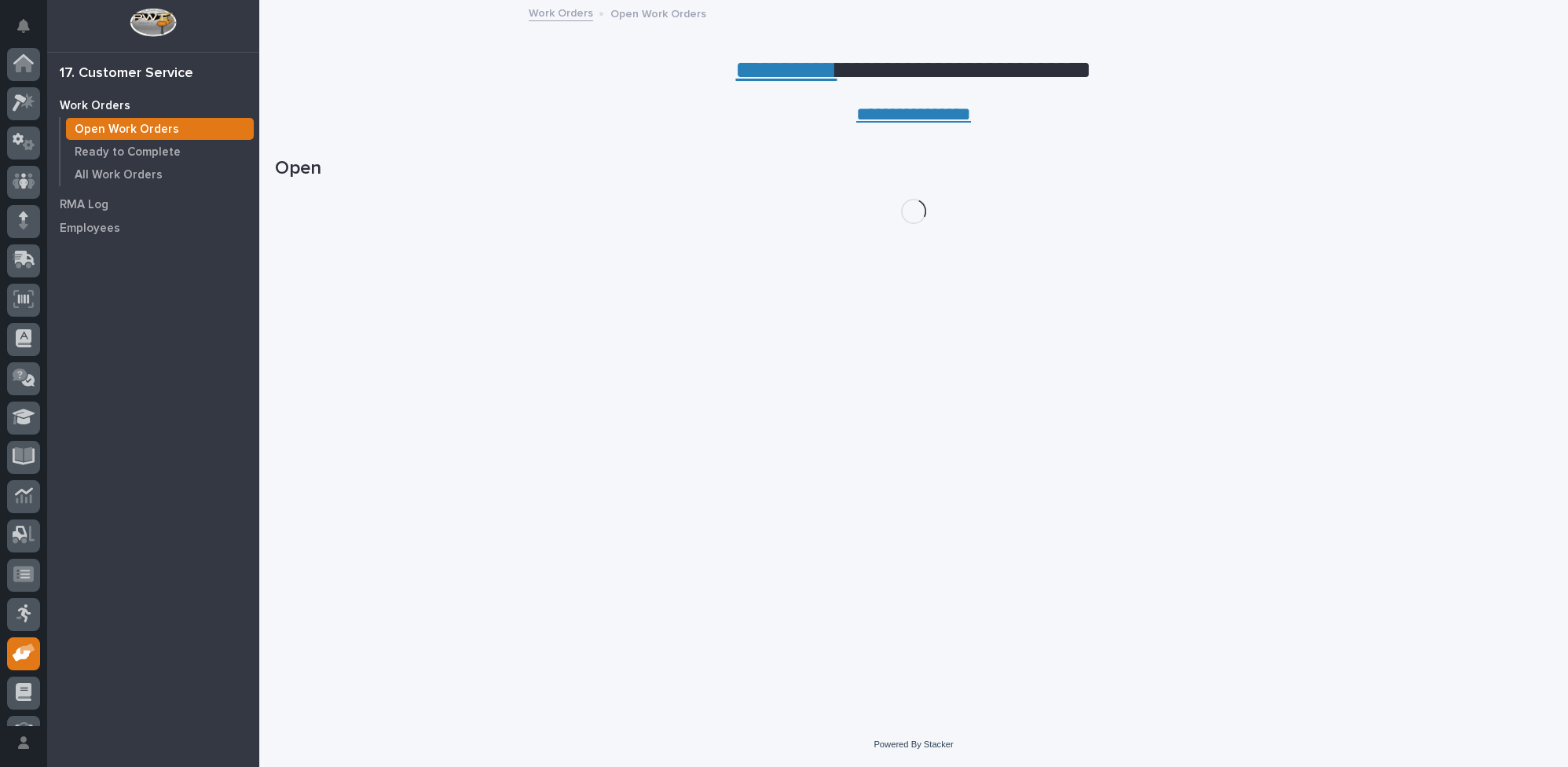
scroll to position [67, 0]
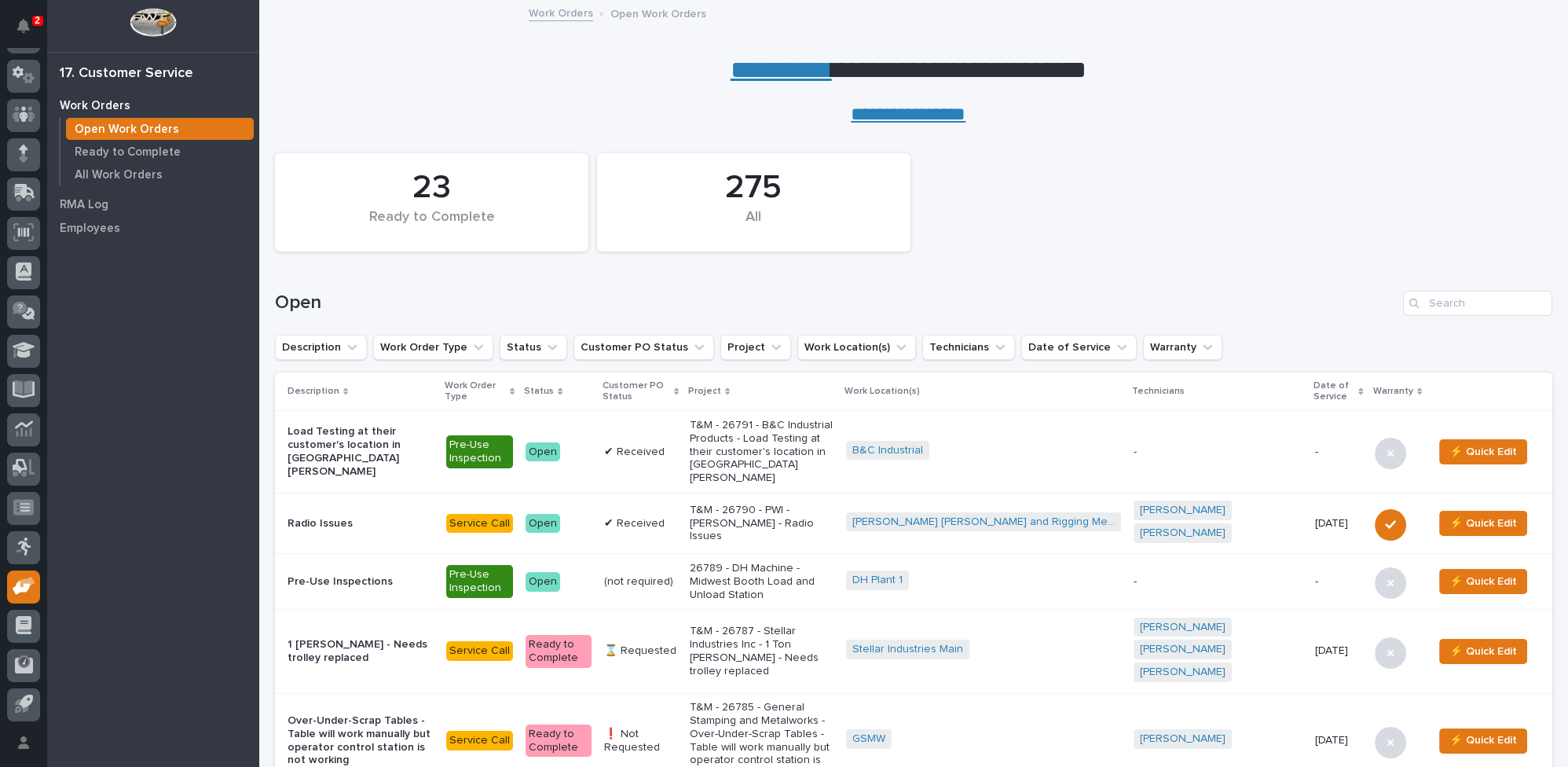
click at [810, 439] on p "T&M - 26791 - B&C Industrial Products - Load Testing at their customer's locati…" at bounding box center [761, 451] width 143 height 66
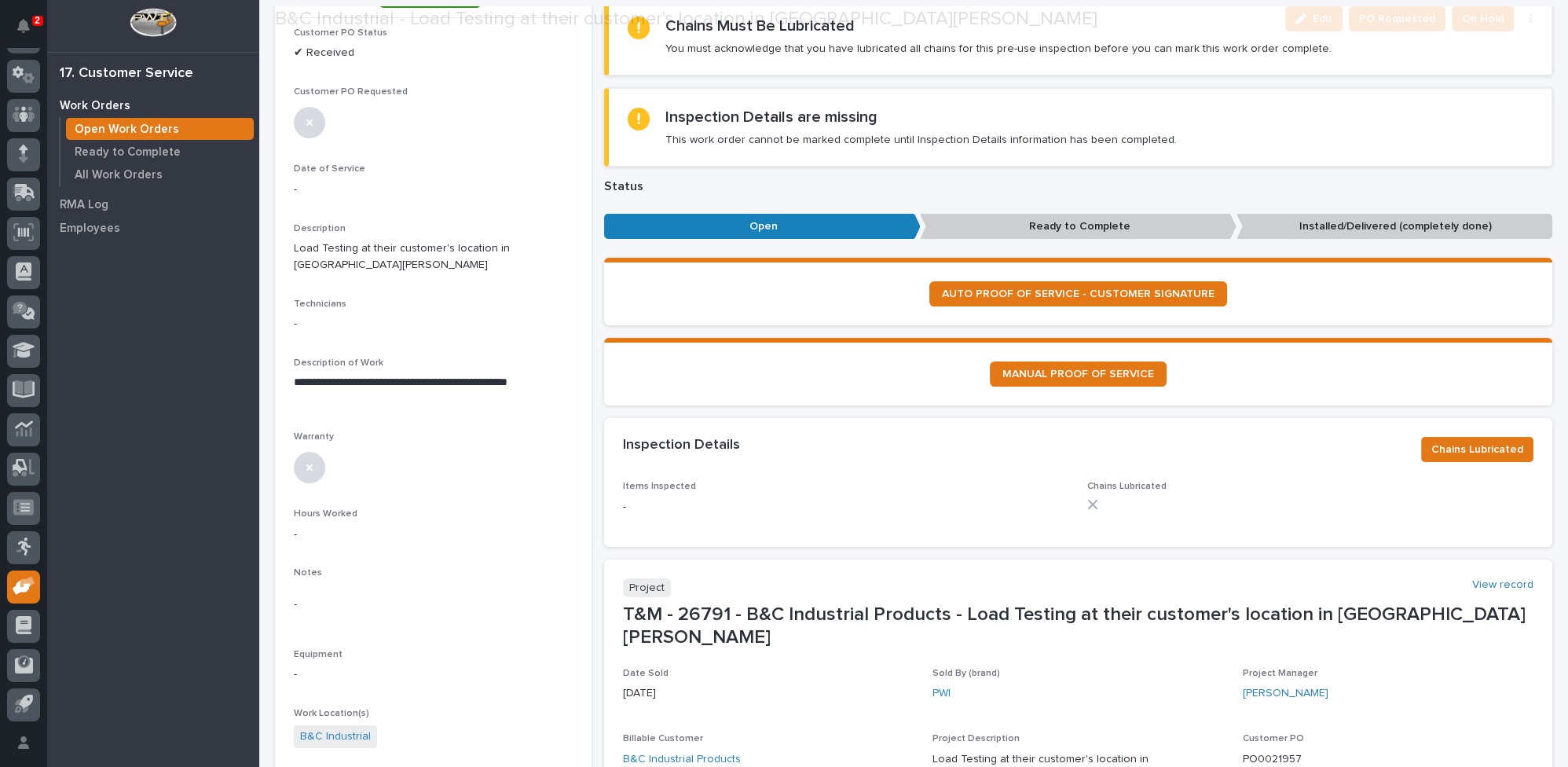
scroll to position [214, 0]
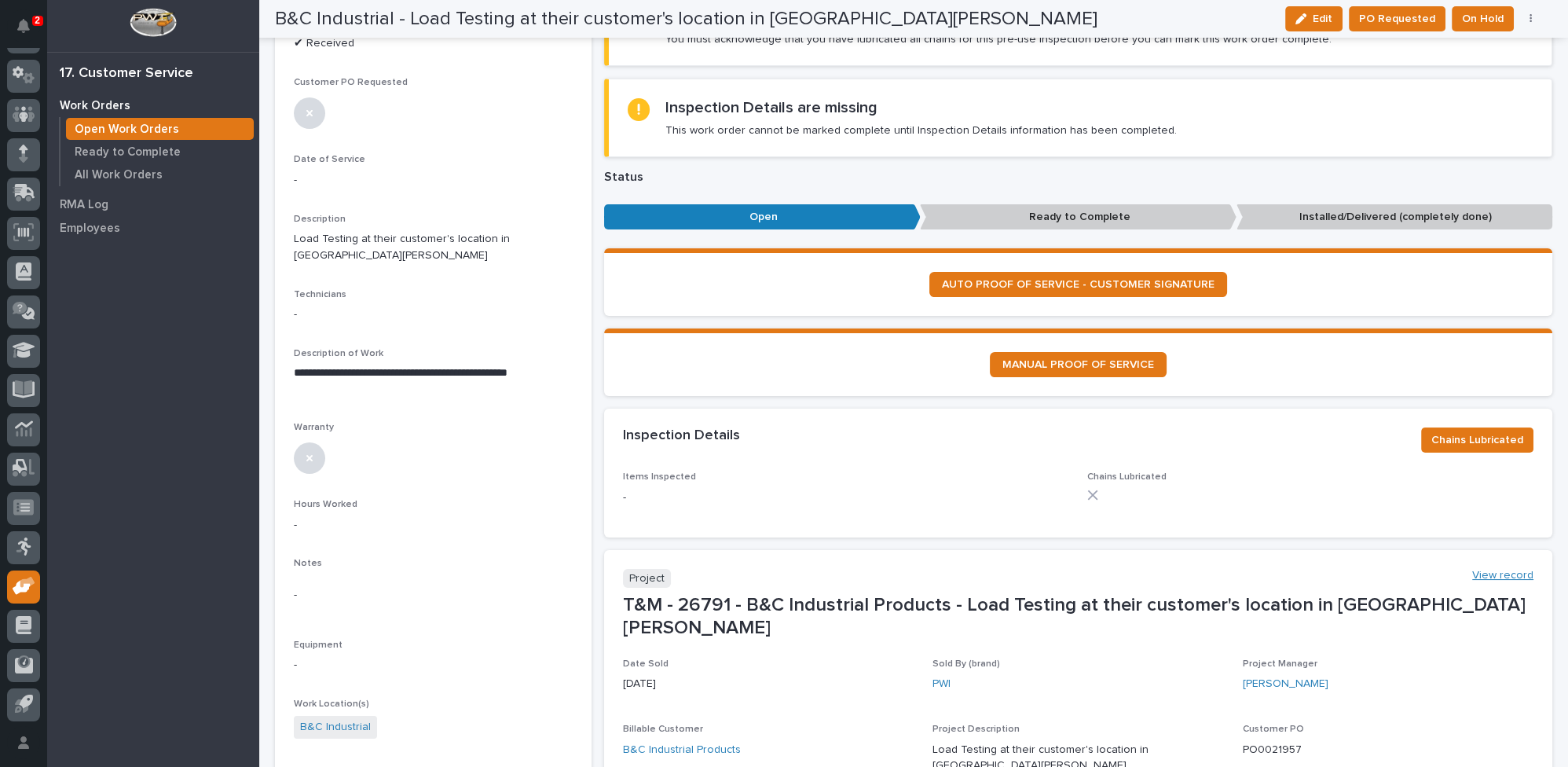
click at [1477, 573] on link "View record" at bounding box center [1503, 575] width 62 height 13
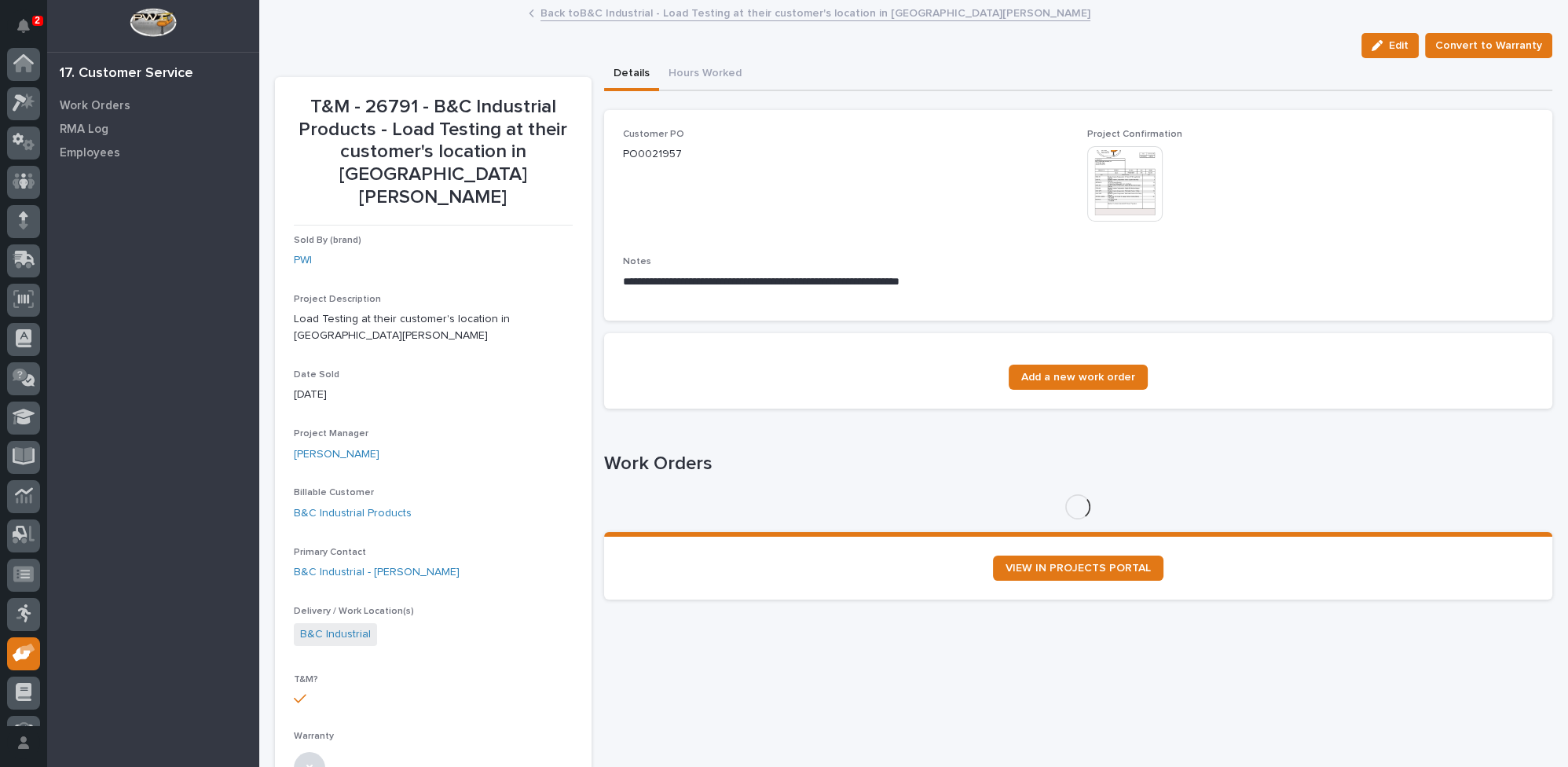
scroll to position [67, 0]
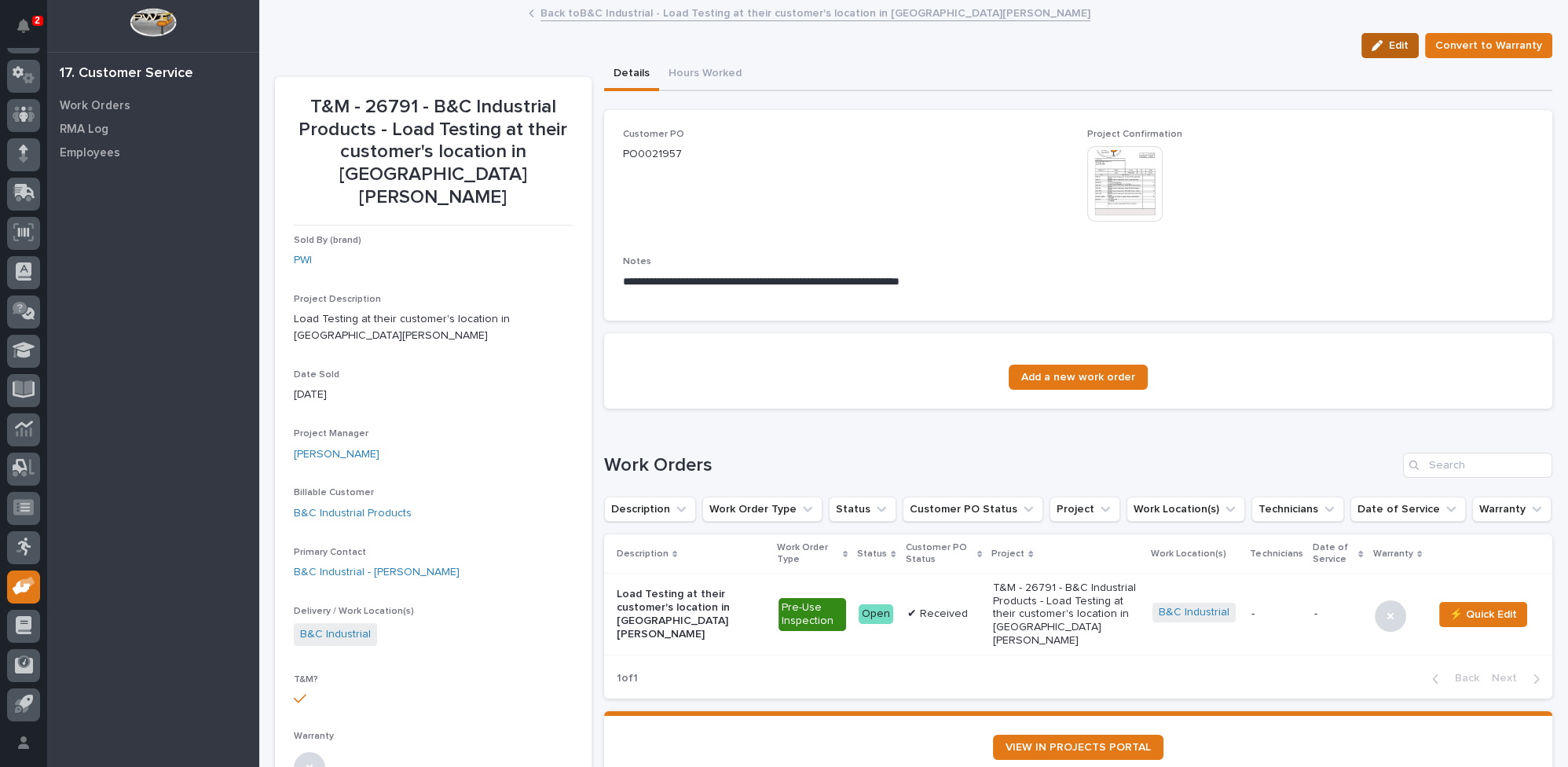
click at [1388, 46] on div "button" at bounding box center [1381, 46] width 18 height 11
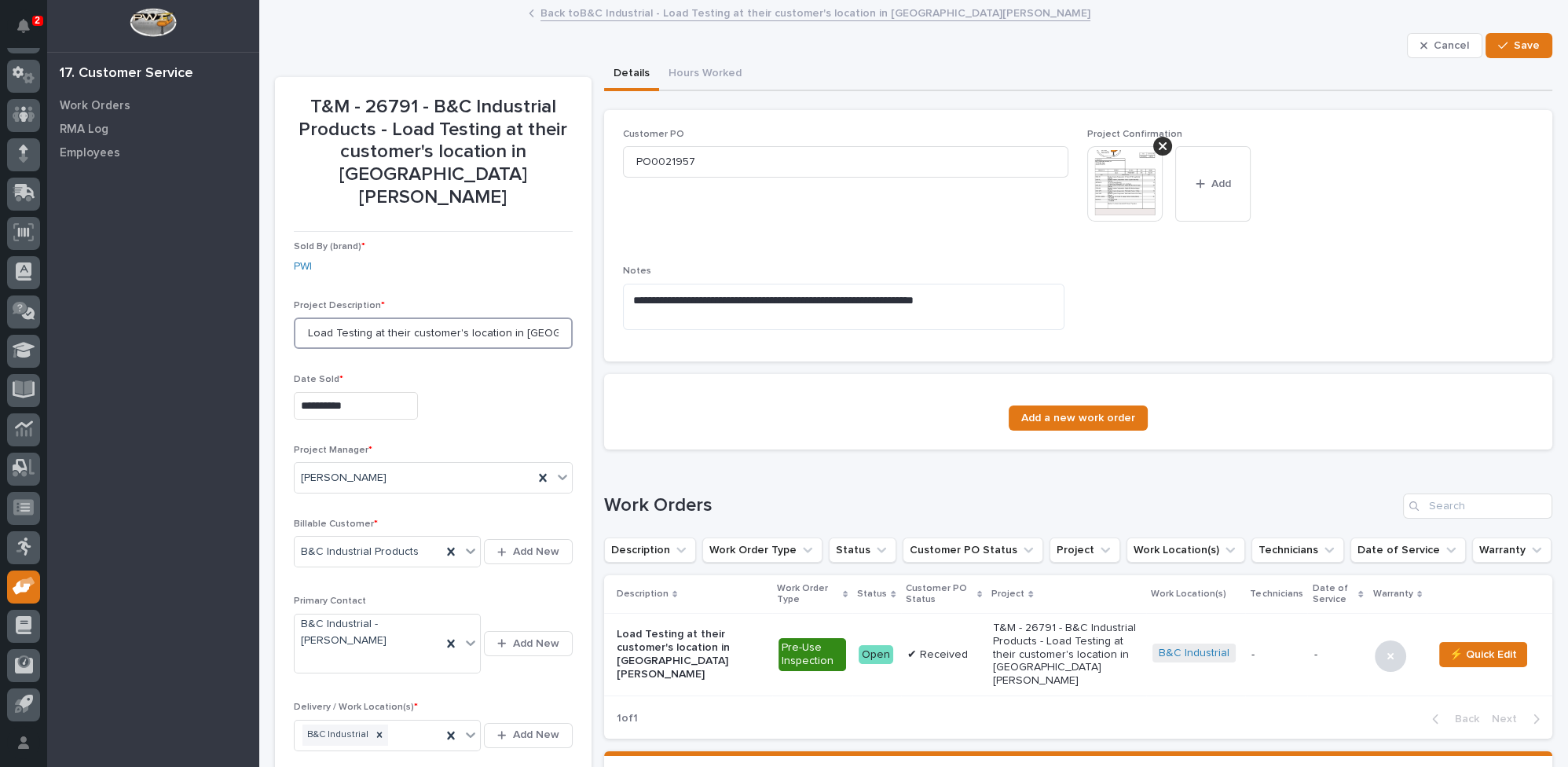
click at [301, 318] on input "Load Testing at their customer's location in [GEOGRAPHIC_DATA][PERSON_NAME]" at bounding box center [433, 333] width 279 height 32
type input "Pre Use & Load Testing at their customer's location in [GEOGRAPHIC_DATA][PERSON…"
click at [1514, 43] on span "Save" at bounding box center [1527, 46] width 26 height 14
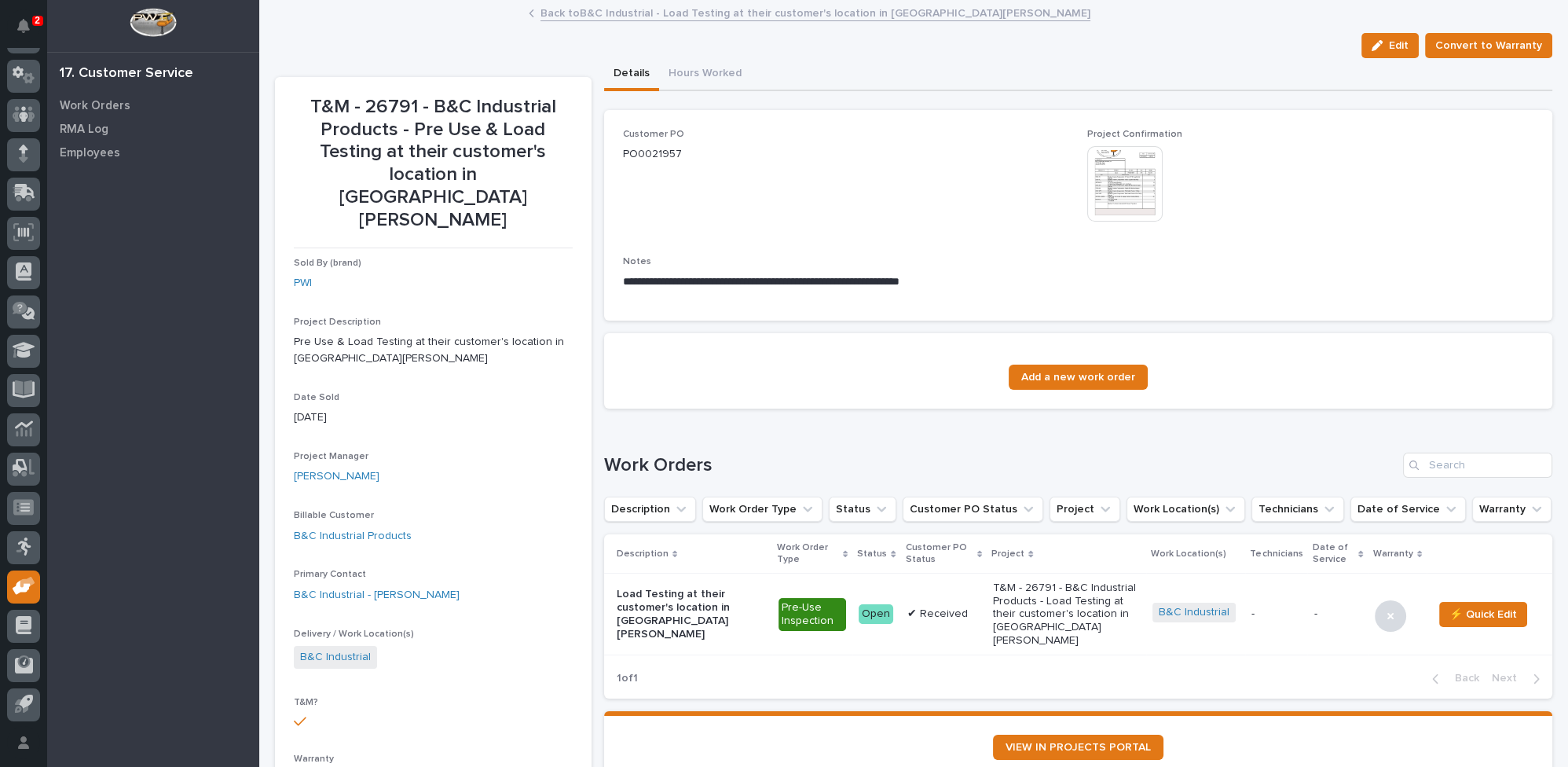
click at [661, 11] on link "Back to B&C Industrial - Load Testing at their customer's location in [GEOGRAPH…" at bounding box center [815, 12] width 550 height 18
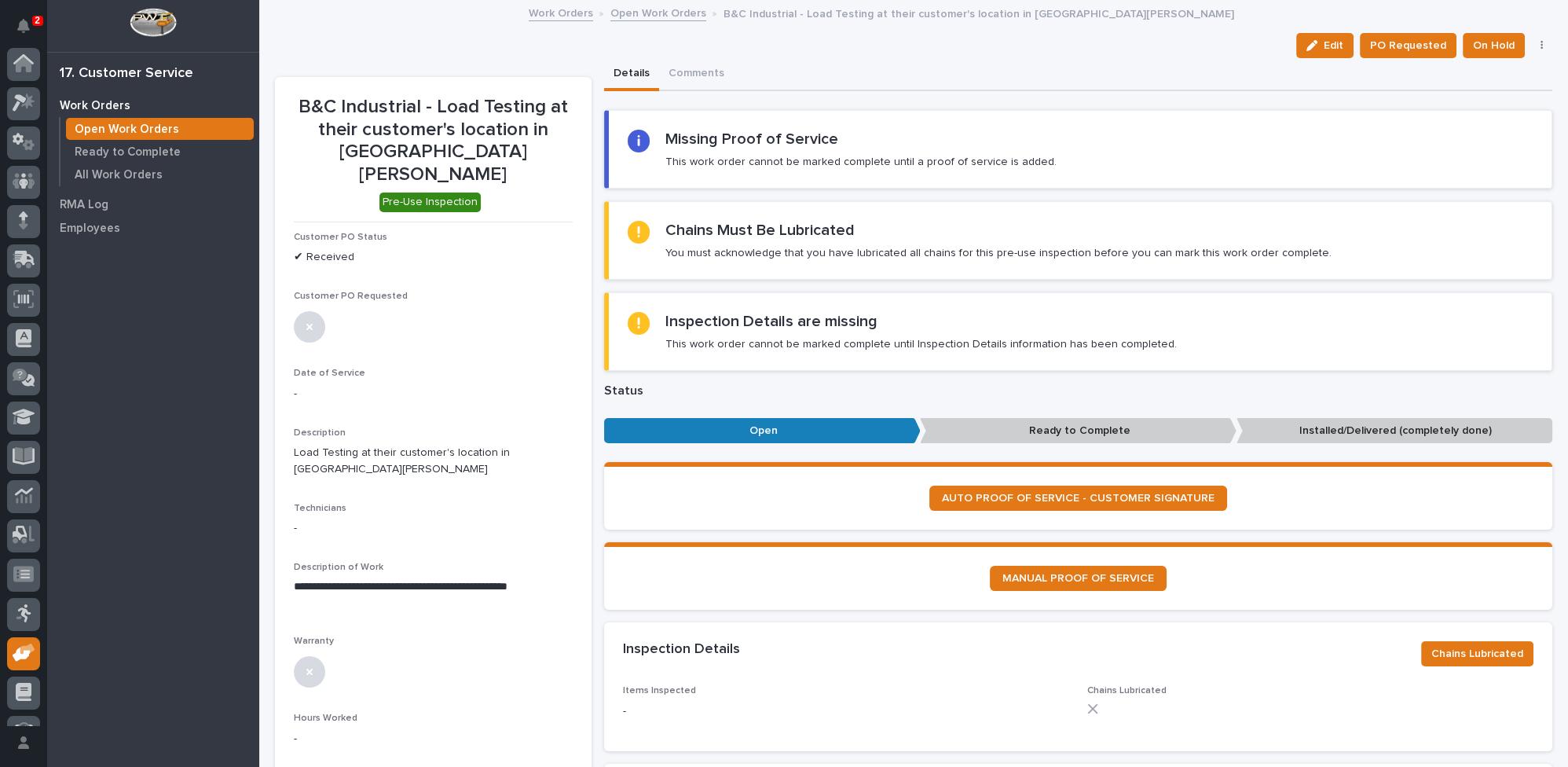
scroll to position [67, 0]
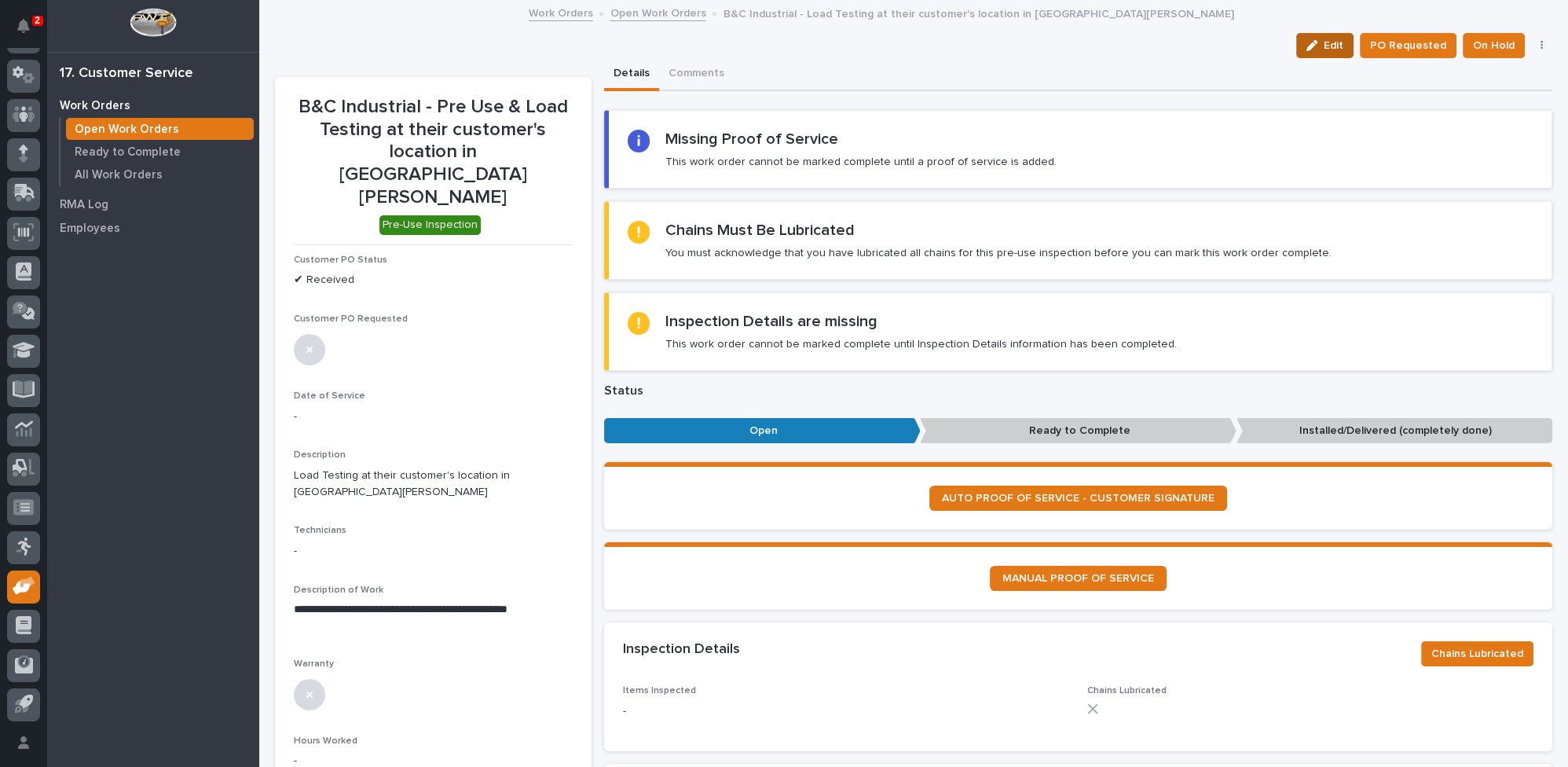
click at [1307, 55] on button "Edit" at bounding box center [1324, 46] width 57 height 26
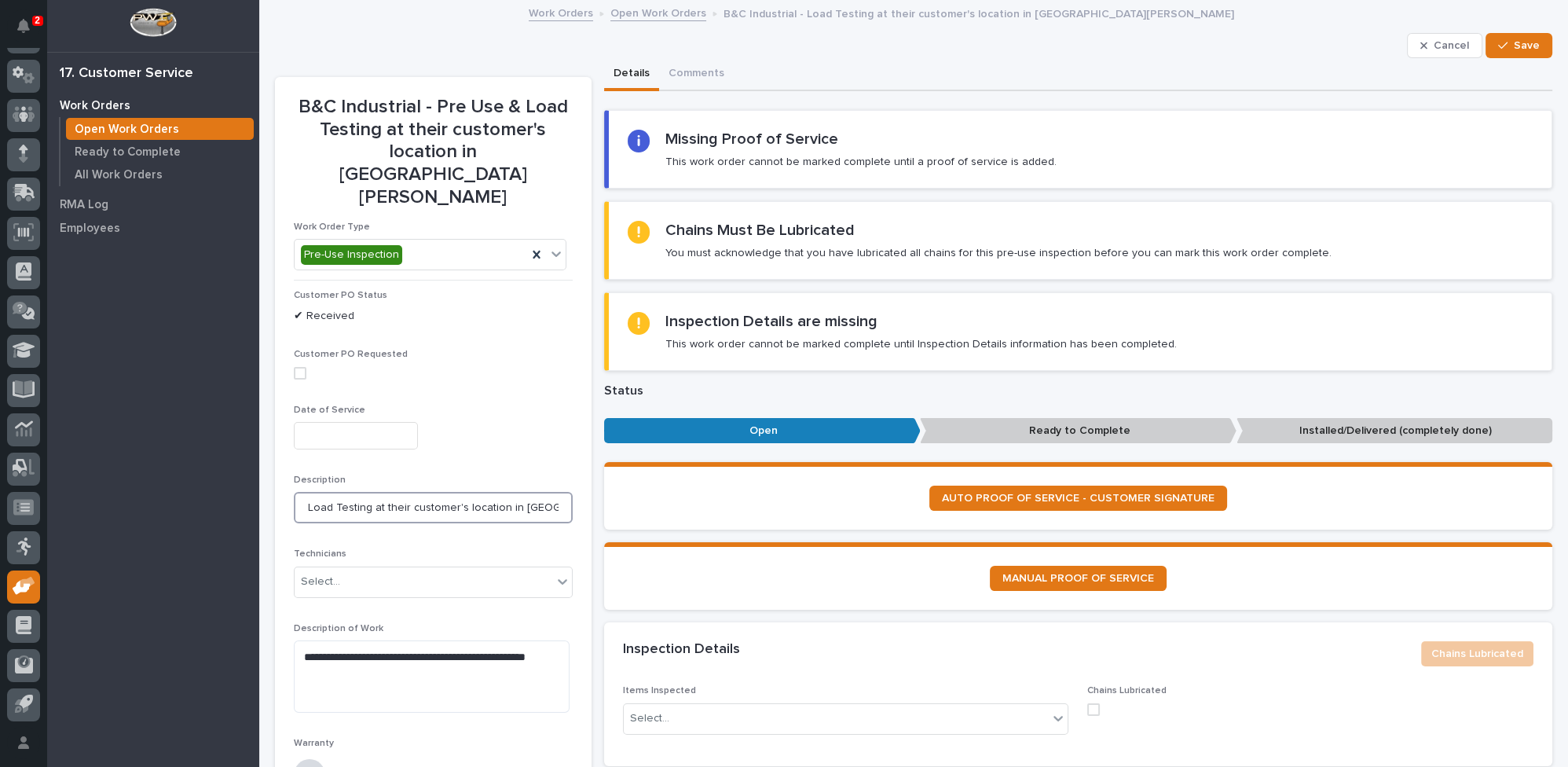
click at [306, 492] on input "Load Testing at their customer's location in [GEOGRAPHIC_DATA][PERSON_NAME]" at bounding box center [433, 508] width 279 height 32
type input "Pre Use & Load Testing at their customer's location in [GEOGRAPHIC_DATA][PERSON…"
click at [1514, 47] on span "Save" at bounding box center [1527, 46] width 26 height 14
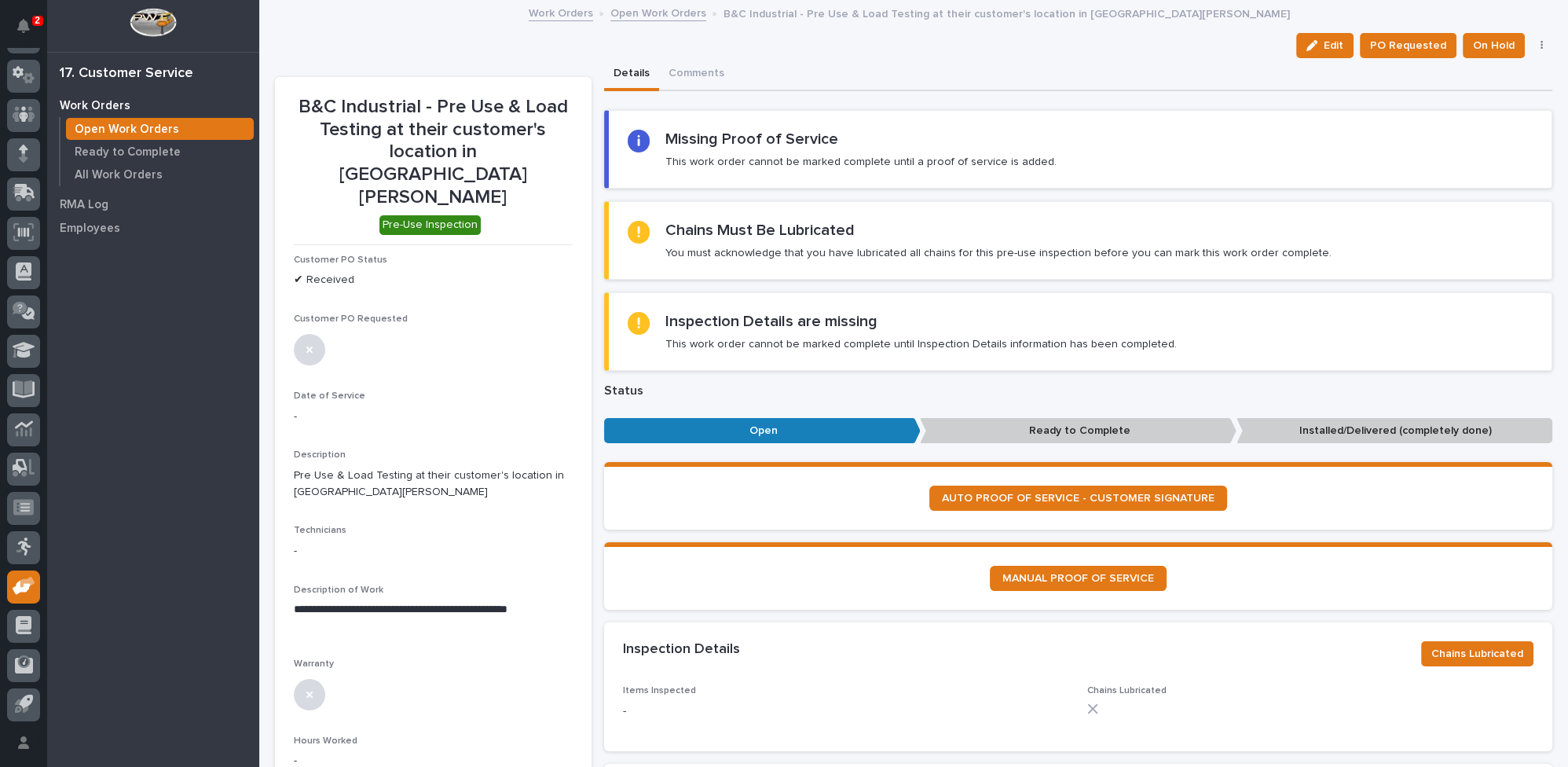
click at [626, 9] on link "Open Work Orders" at bounding box center [658, 12] width 96 height 18
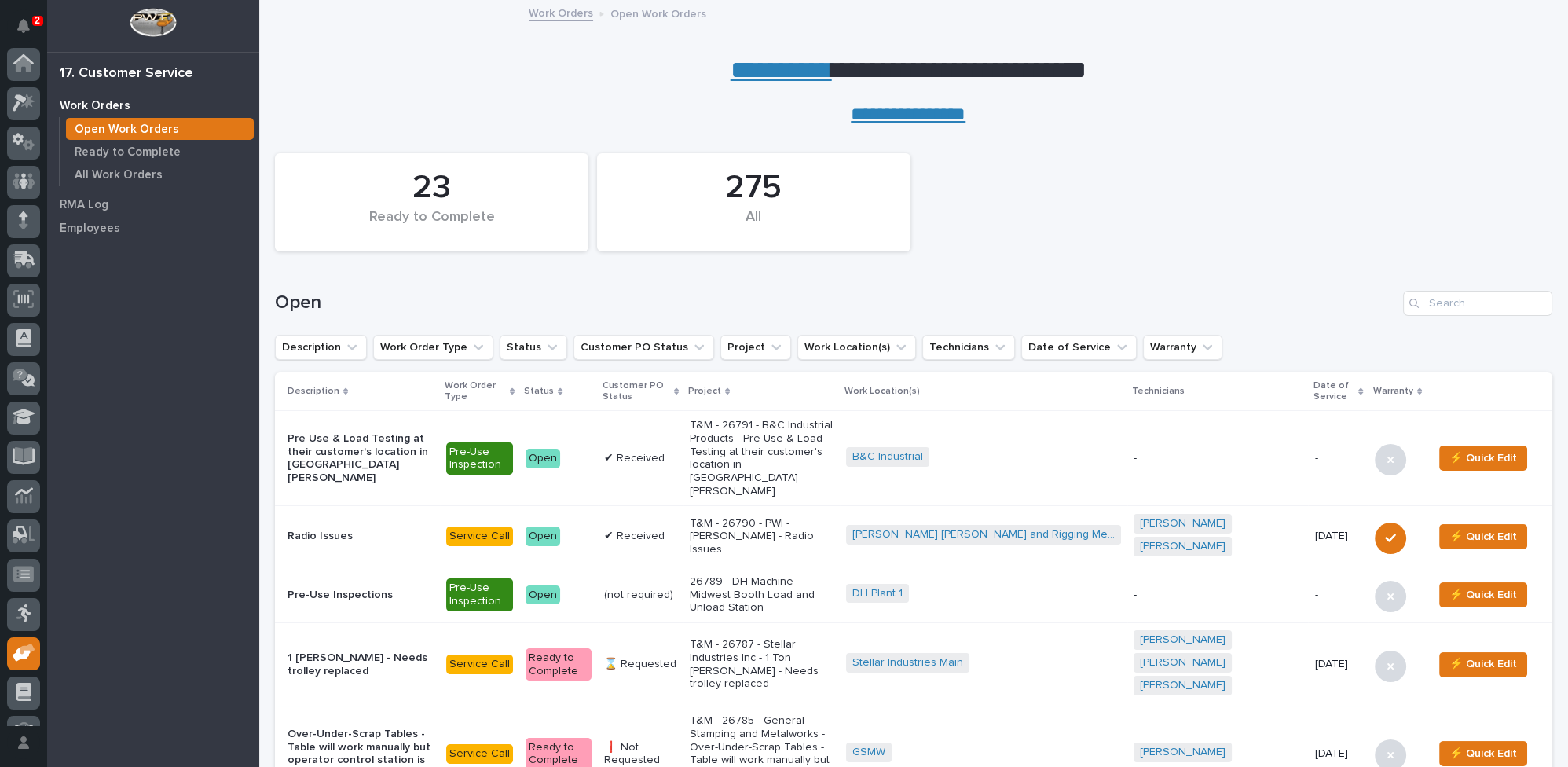
scroll to position [67, 0]
